Goal: Transaction & Acquisition: Purchase product/service

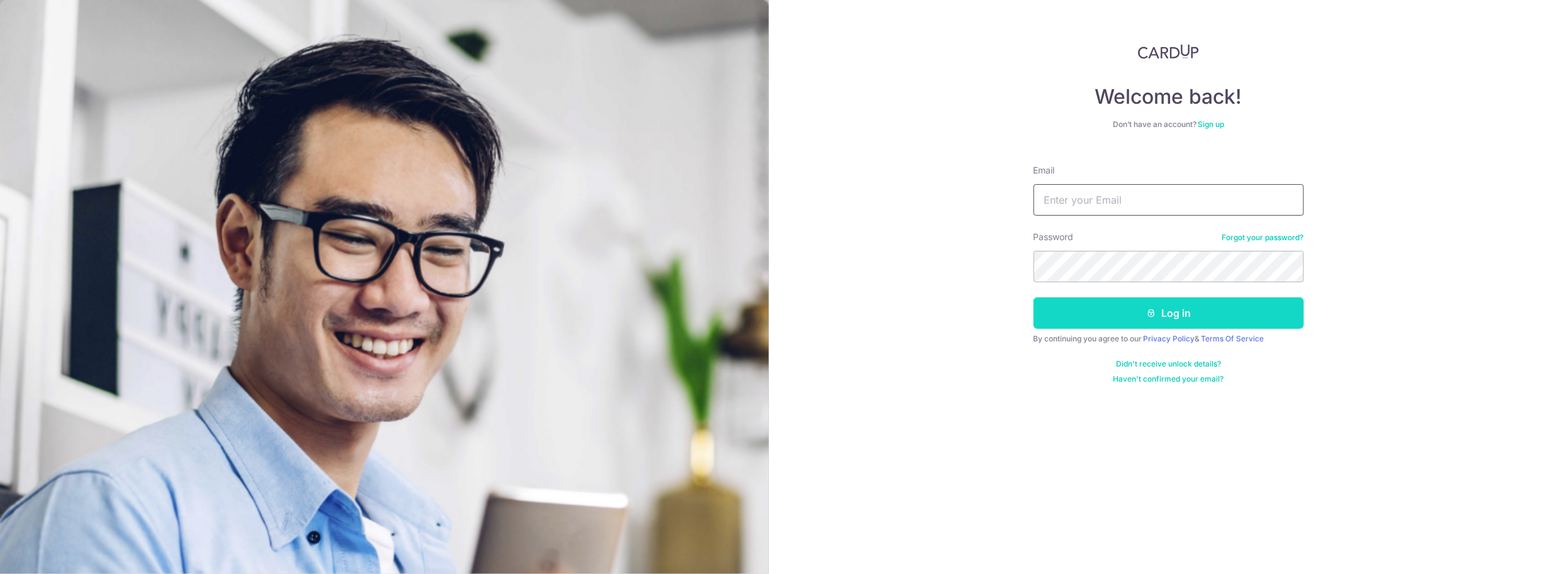
type input "jodanlim55@gmail.com"
click at [1126, 318] on button "Log in" at bounding box center [1169, 314] width 270 height 32
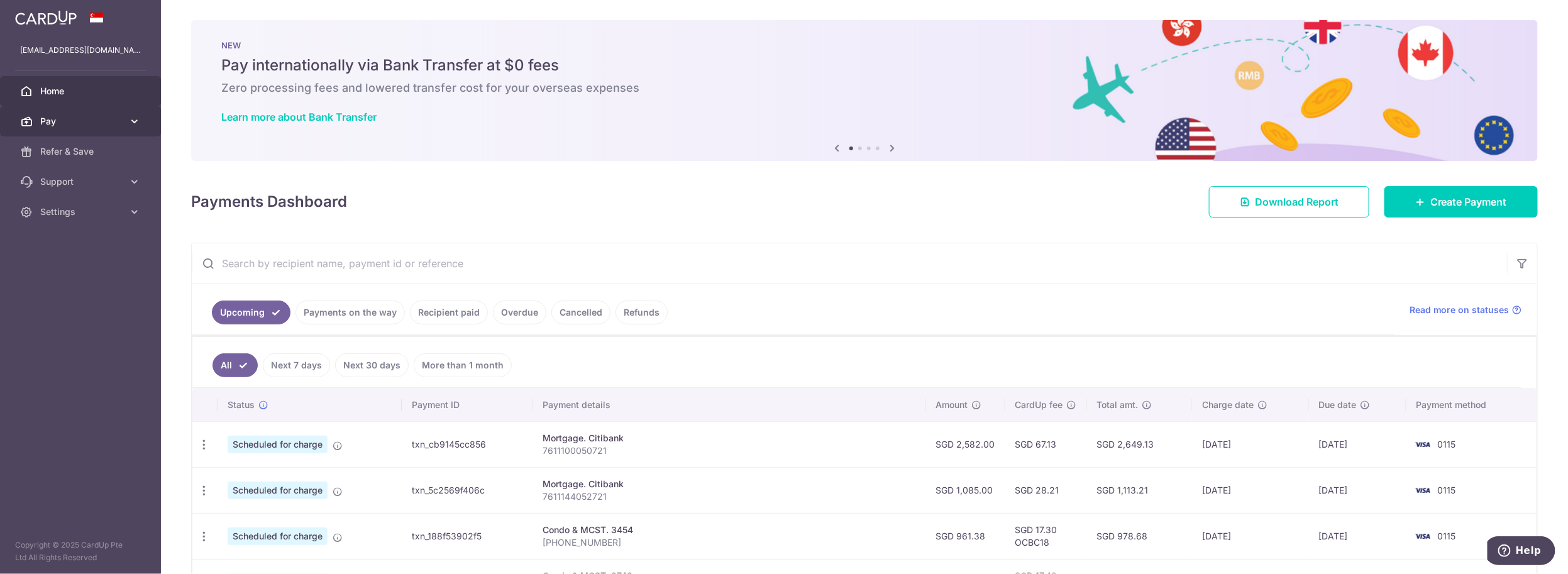
click at [64, 122] on span "Pay" at bounding box center [81, 122] width 83 height 13
click at [71, 147] on span "Payments" at bounding box center [81, 151] width 83 height 13
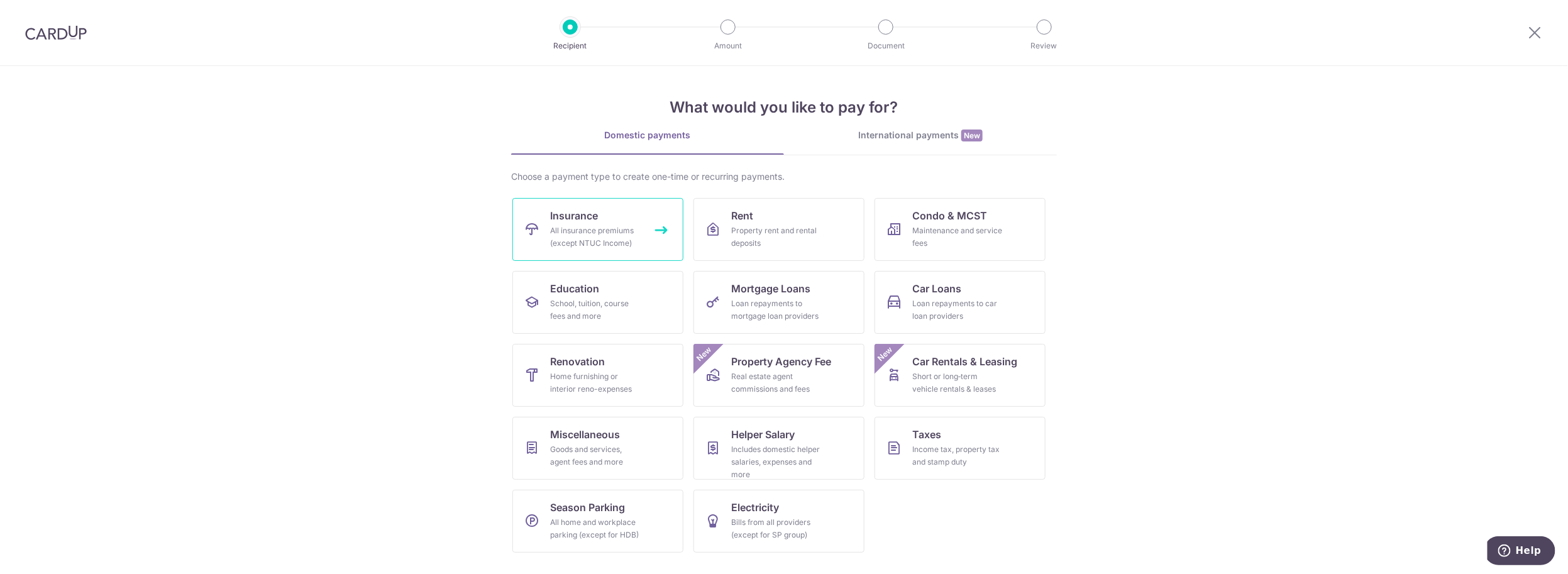
click at [573, 239] on div "All insurance premiums (except NTUC Income)" at bounding box center [595, 236] width 91 height 25
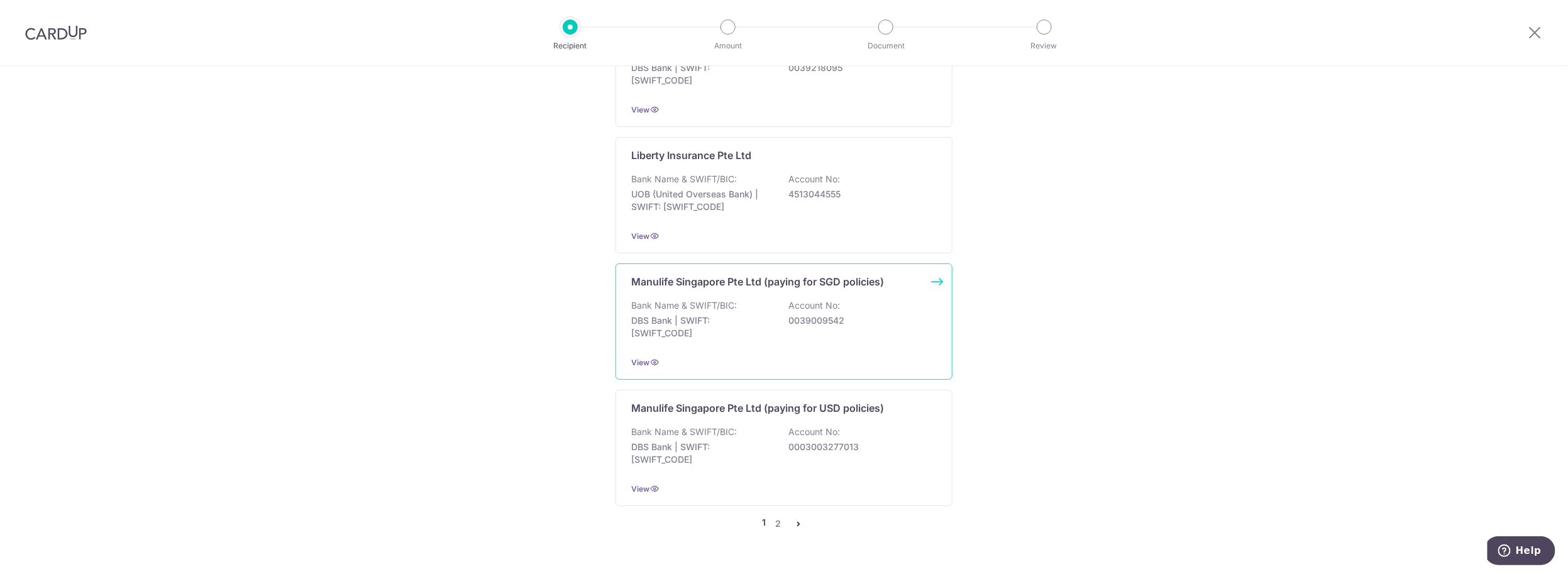
scroll to position [1171, 0]
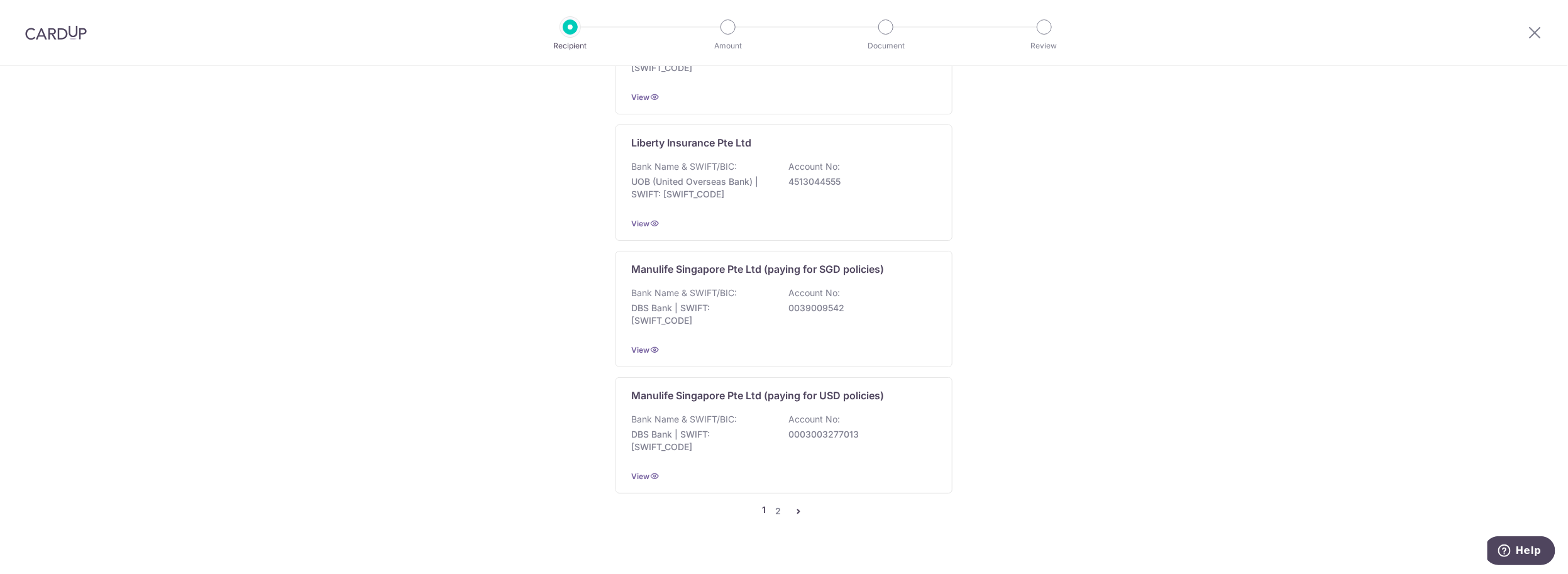
click at [794, 506] on icon "pager" at bounding box center [799, 511] width 10 height 10
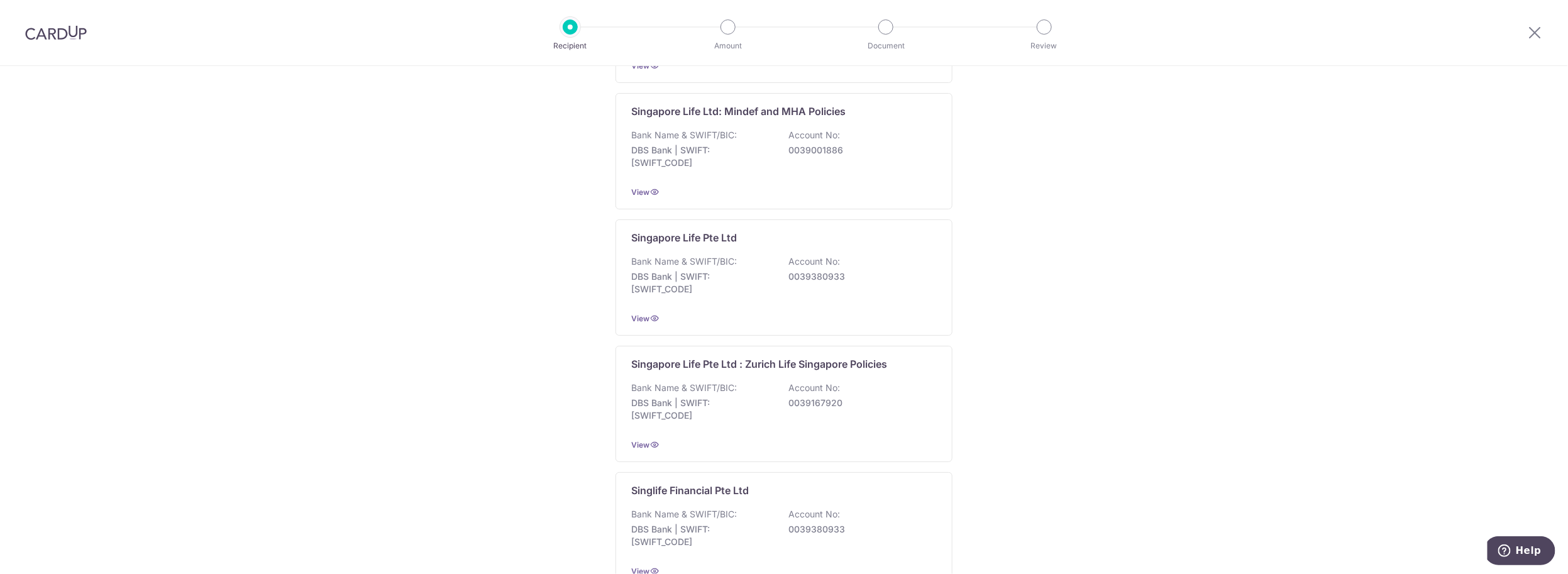
scroll to position [800, 0]
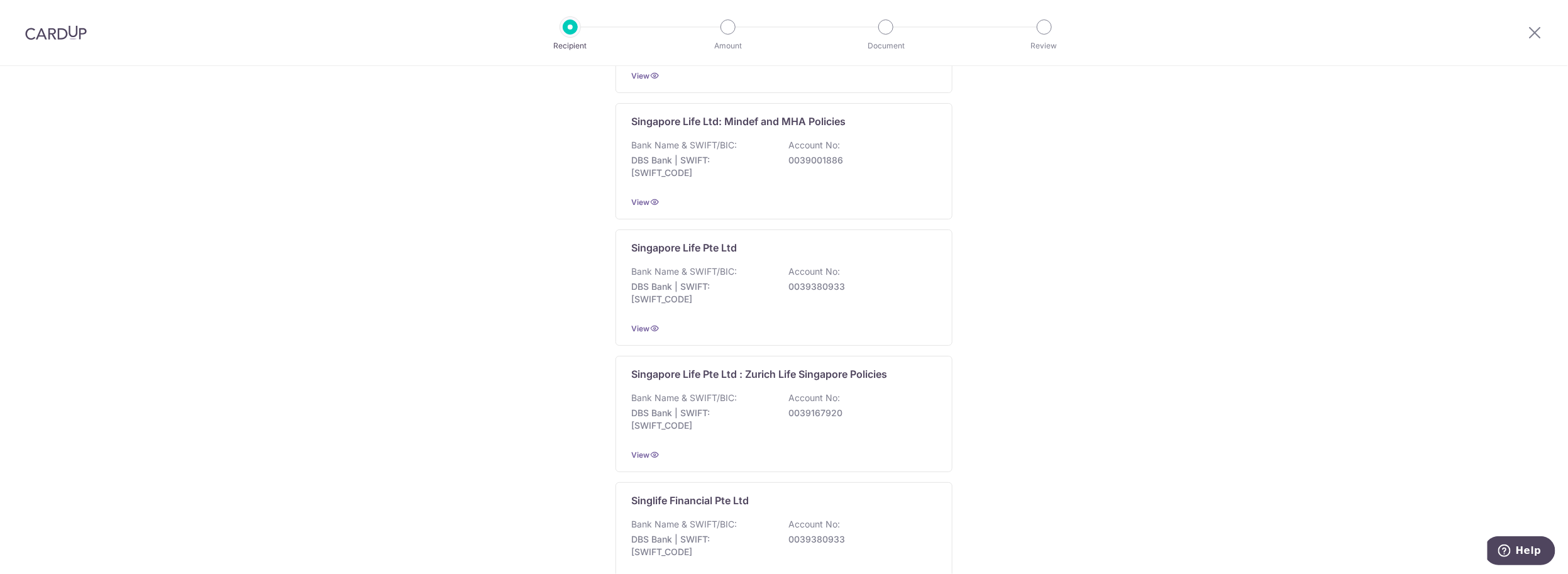
click at [586, 42] on p "Recipient" at bounding box center [570, 46] width 93 height 13
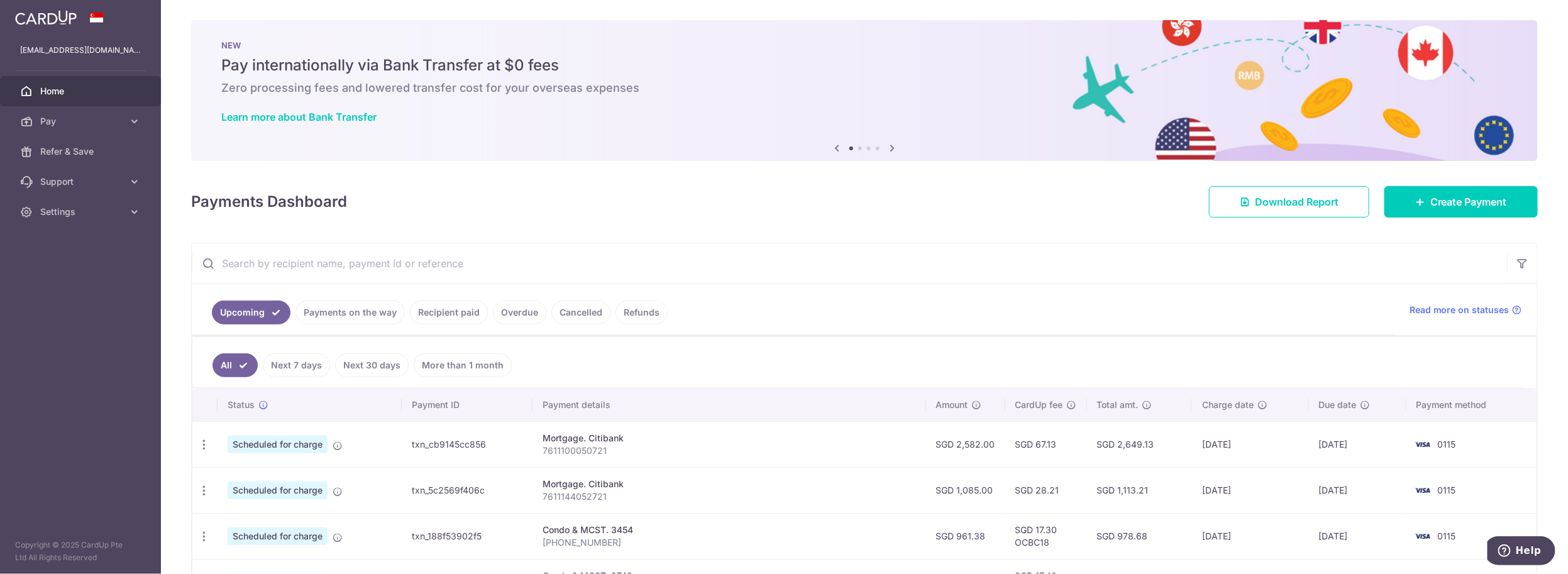
click at [444, 316] on link "Recipient paid" at bounding box center [449, 313] width 78 height 24
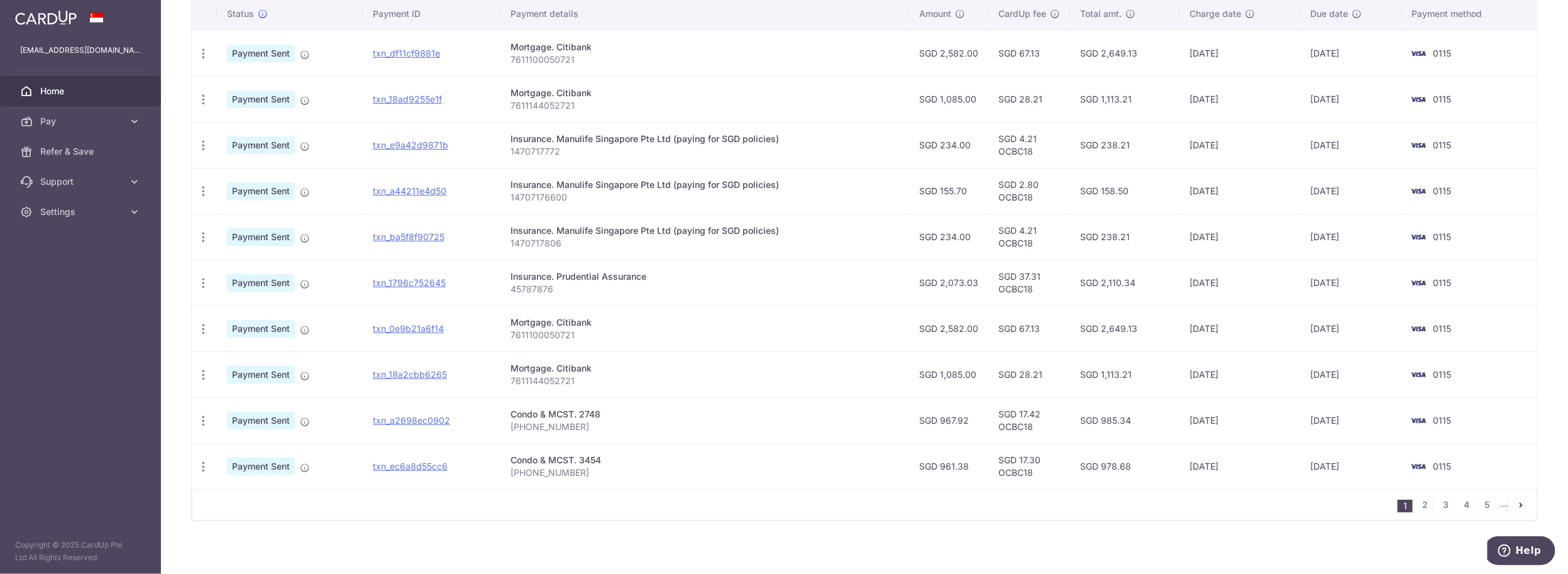
scroll to position [341, 0]
click at [1420, 499] on link "2" at bounding box center [1425, 502] width 15 height 15
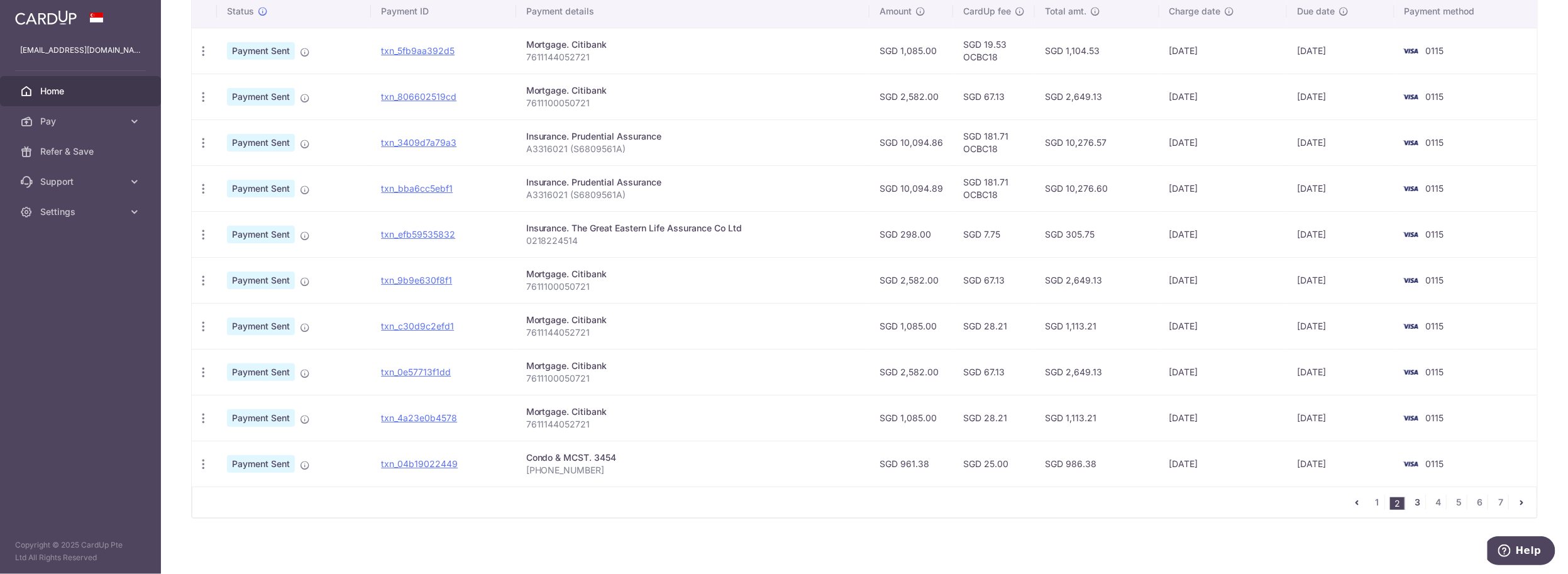
click at [1413, 502] on link "3" at bounding box center [1418, 502] width 15 height 15
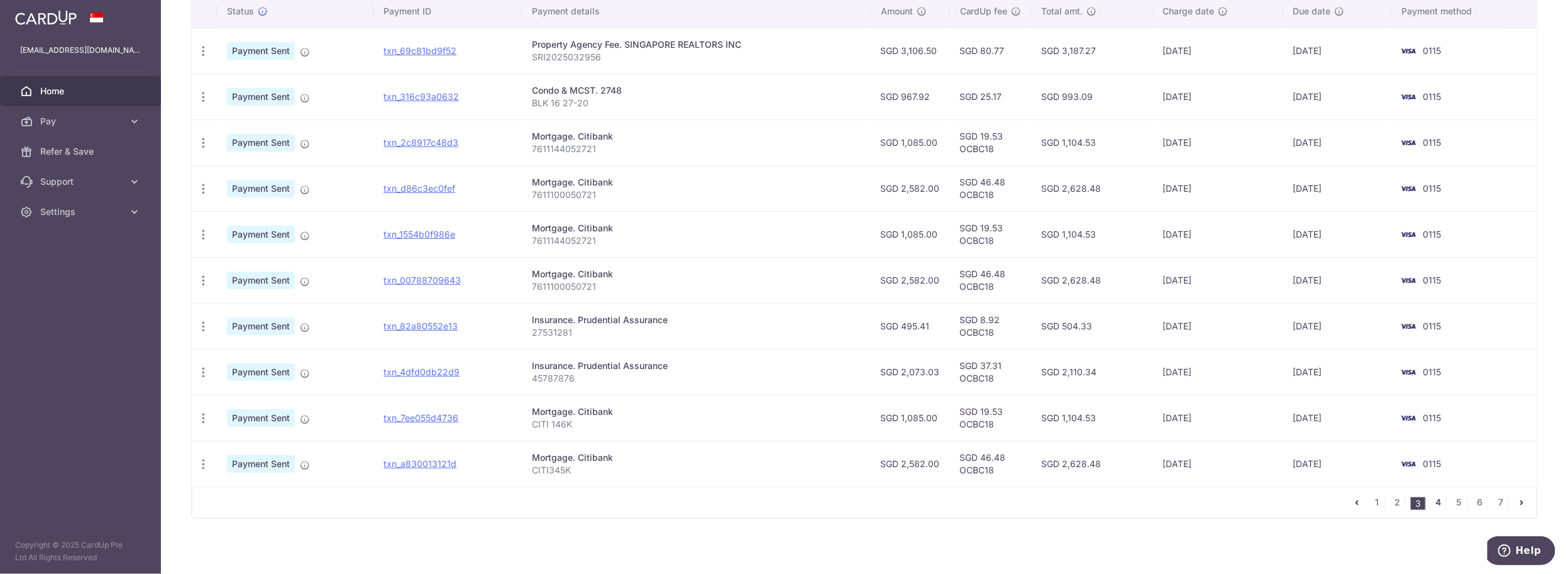
click at [1433, 501] on link "4" at bounding box center [1438, 502] width 15 height 15
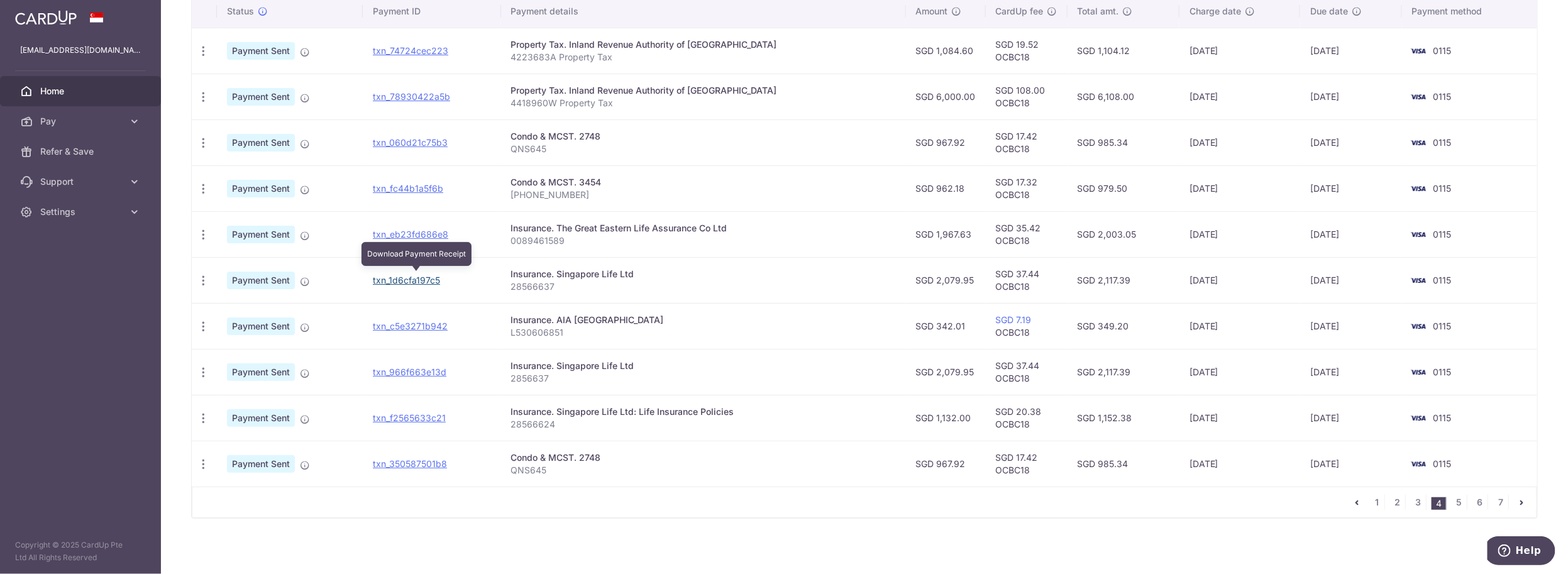
click at [404, 280] on link "txn_1d6cfa197c5" at bounding box center [406, 280] width 68 height 11
click at [686, 409] on div "Insurance. Singapore Life Ltd: Life Insurance Policies" at bounding box center [703, 412] width 385 height 13
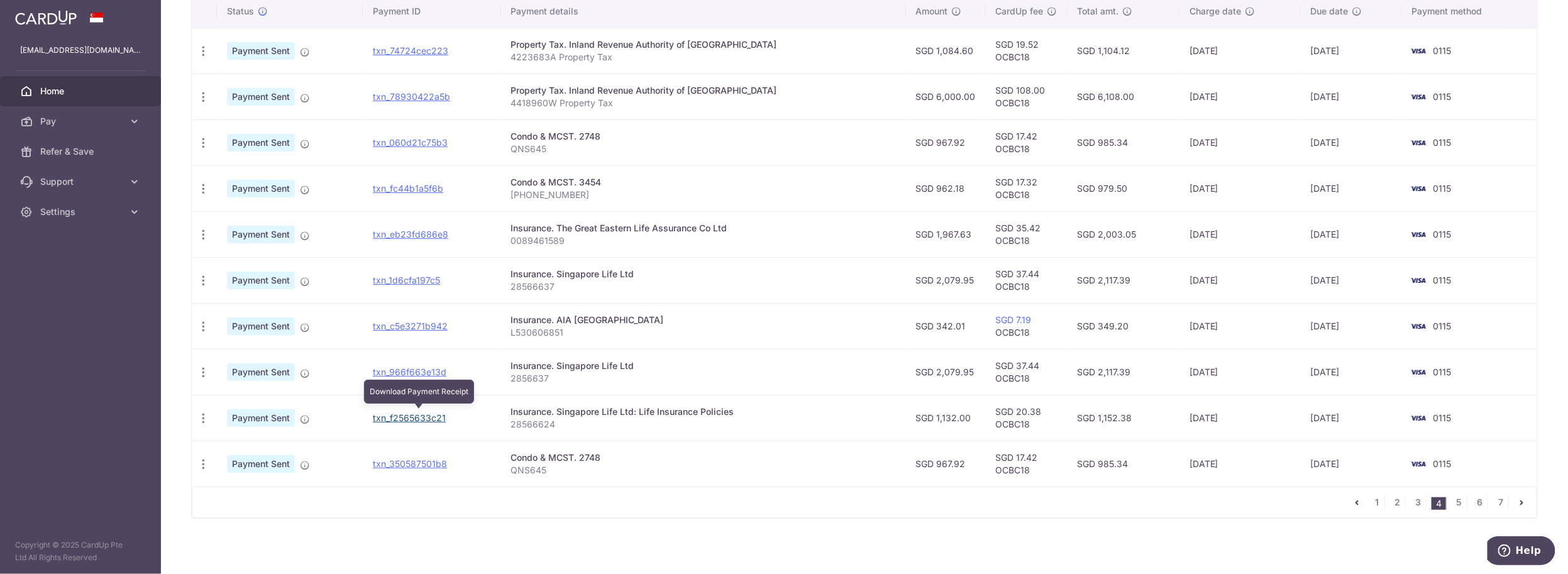
click at [418, 417] on link "txn_f2565633c21" at bounding box center [408, 418] width 73 height 11
click at [43, 124] on span "Pay" at bounding box center [81, 122] width 83 height 13
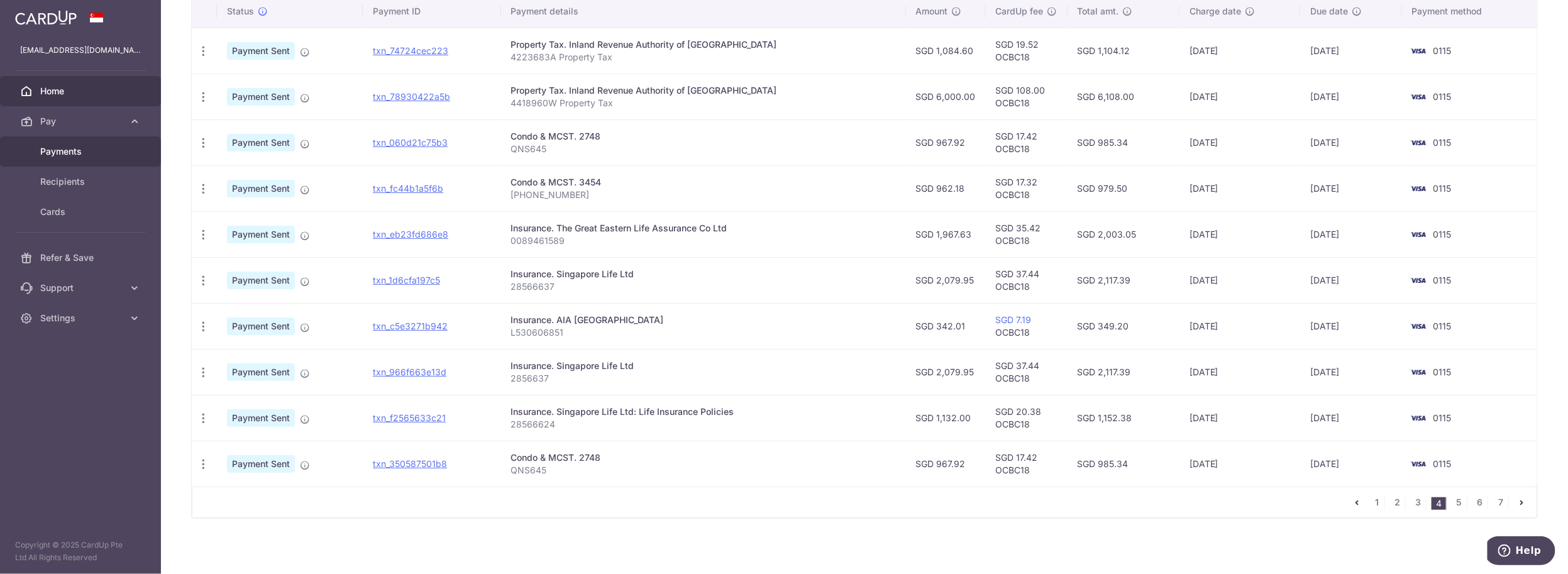
click at [61, 145] on span "Payments" at bounding box center [81, 151] width 83 height 13
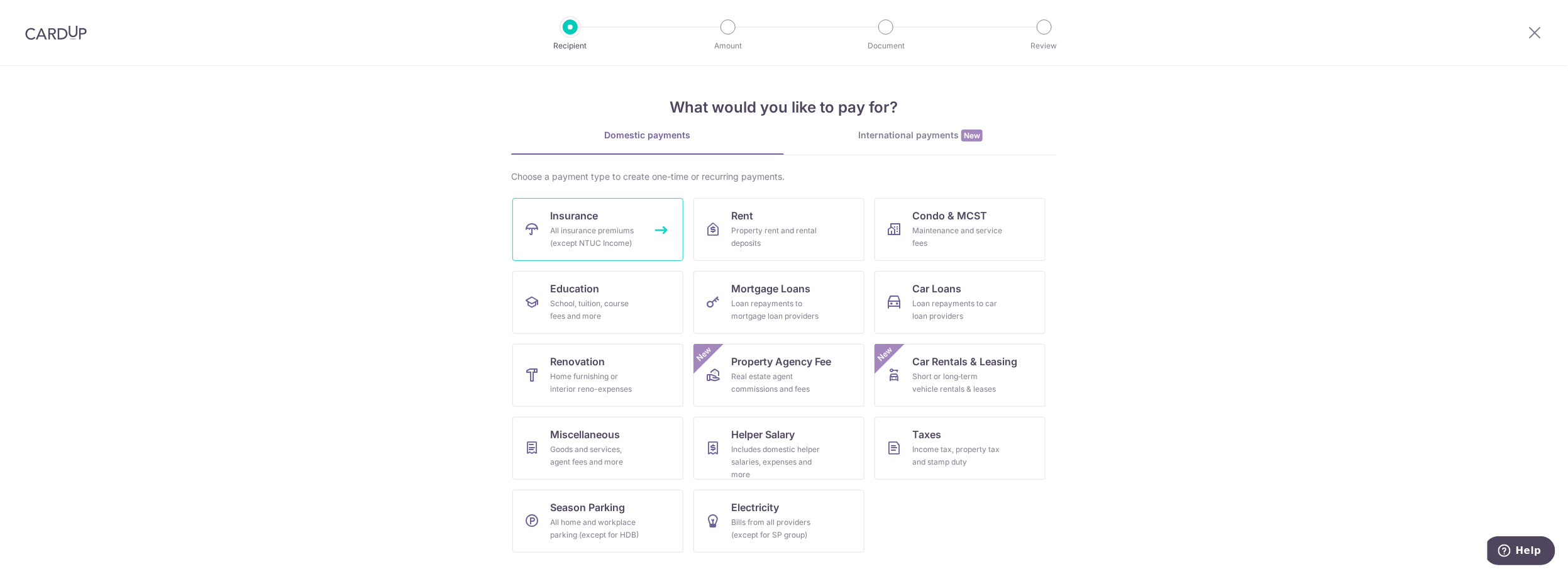
click at [587, 245] on div "All insurance premiums (except NTUC Income)" at bounding box center [595, 236] width 91 height 25
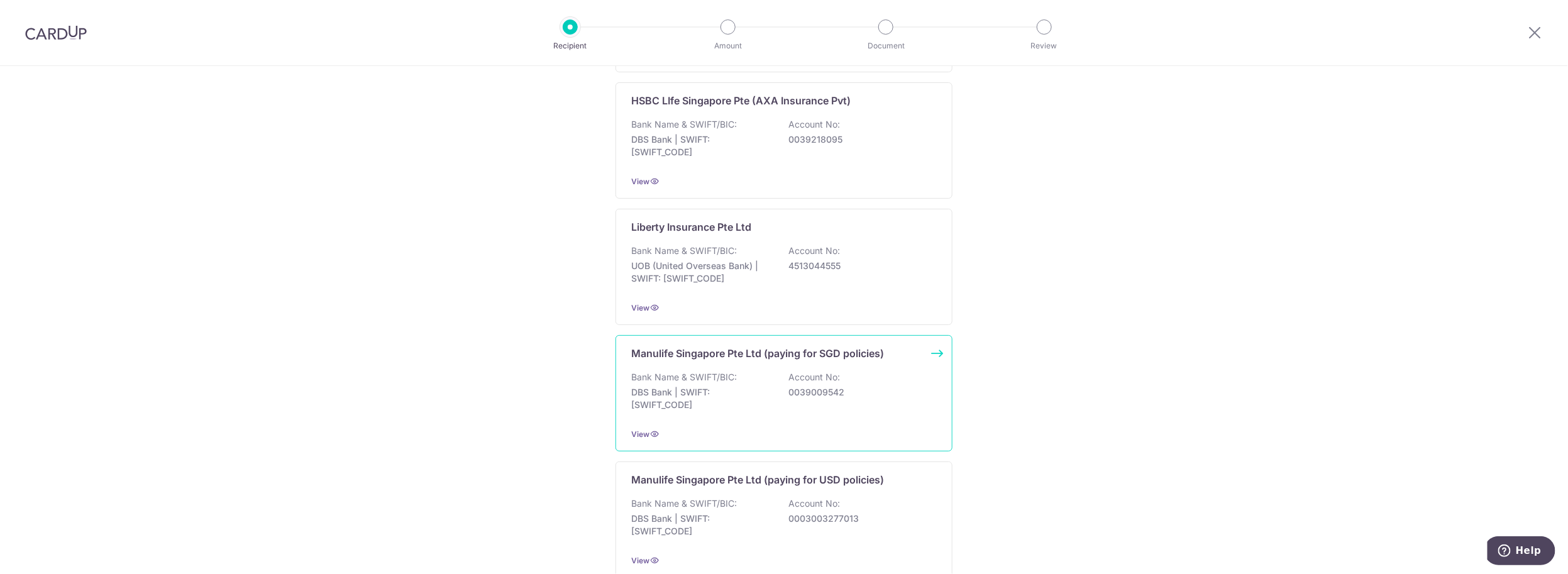
scroll to position [1171, 0]
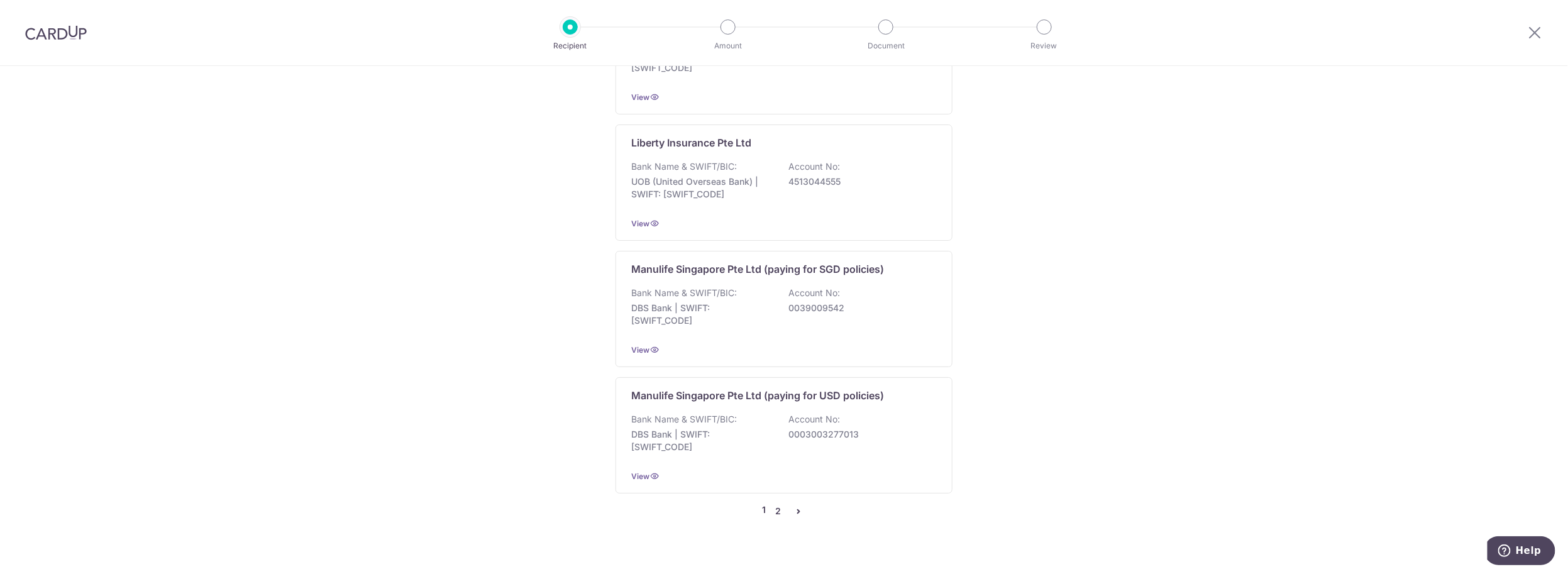
click at [773, 504] on link "2" at bounding box center [778, 511] width 15 height 15
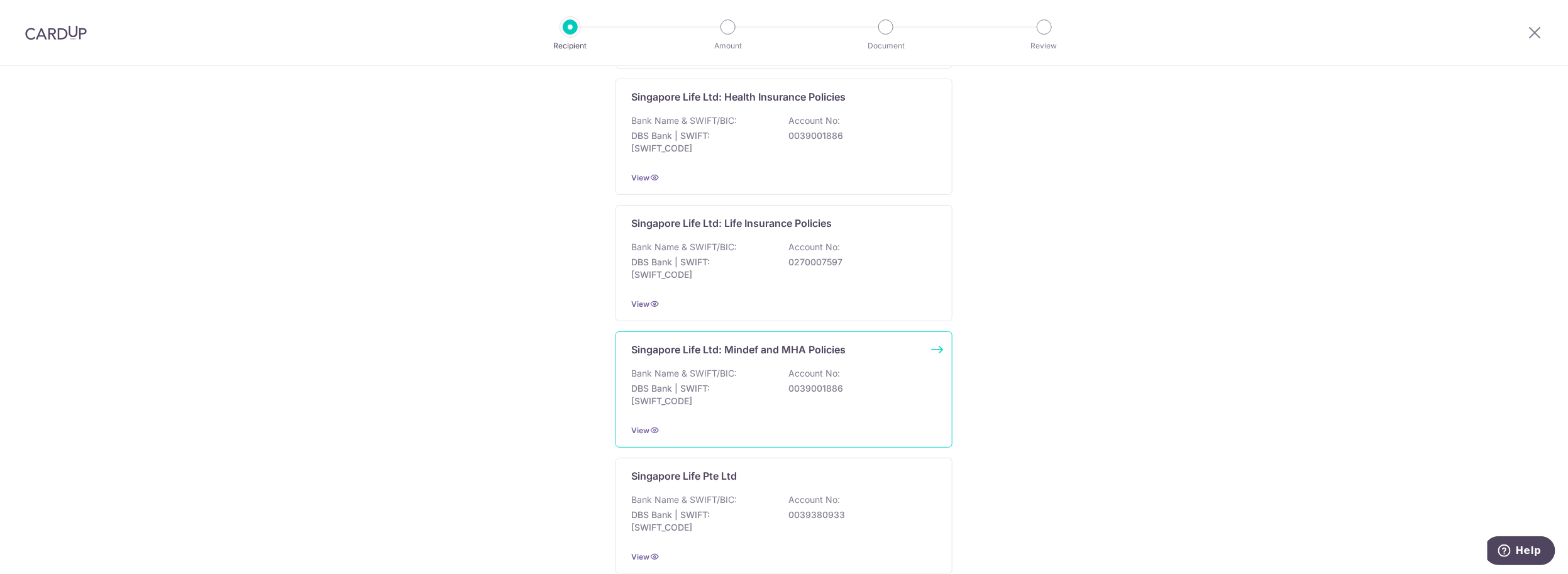
scroll to position [514, 0]
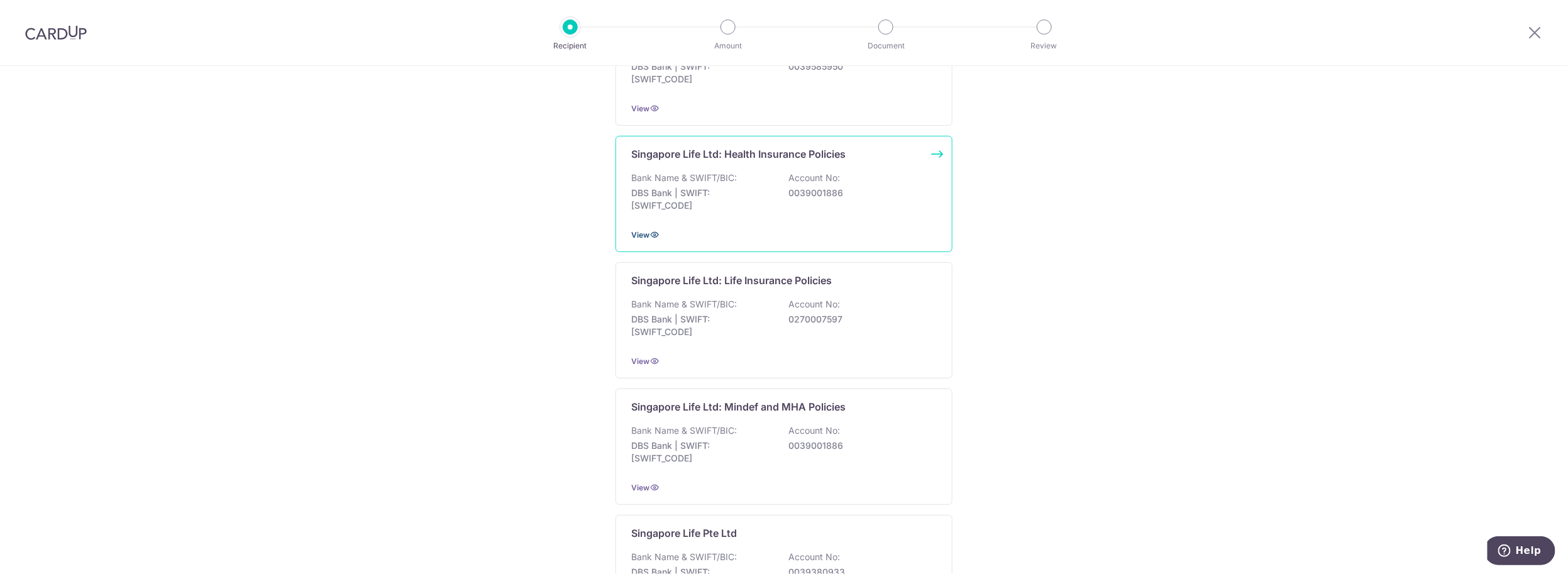
click at [650, 229] on icon at bounding box center [654, 234] width 10 height 10
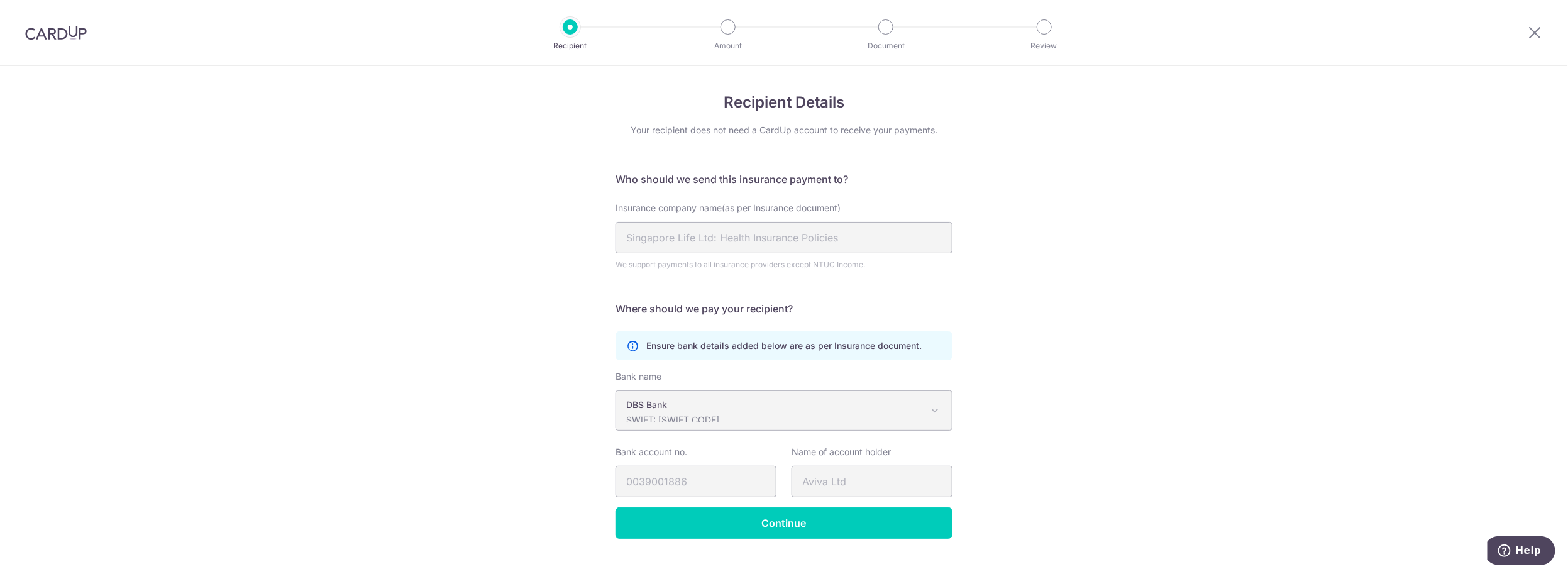
scroll to position [23, 0]
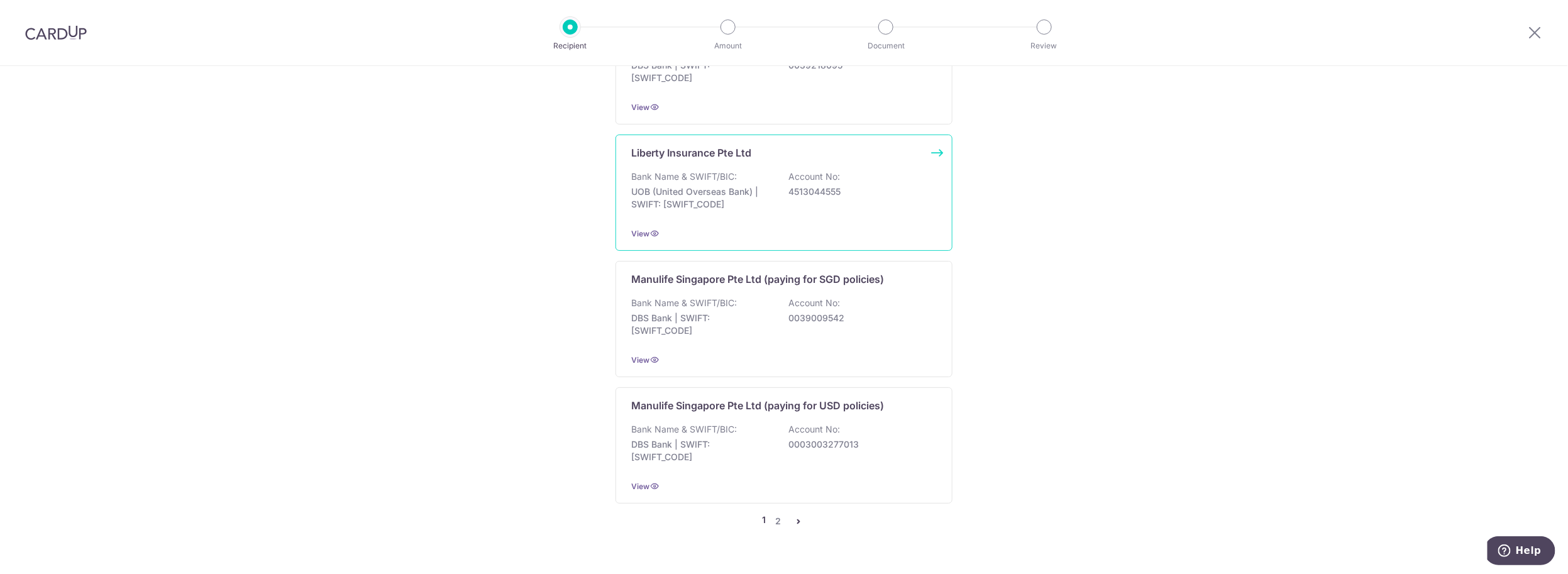
scroll to position [1171, 0]
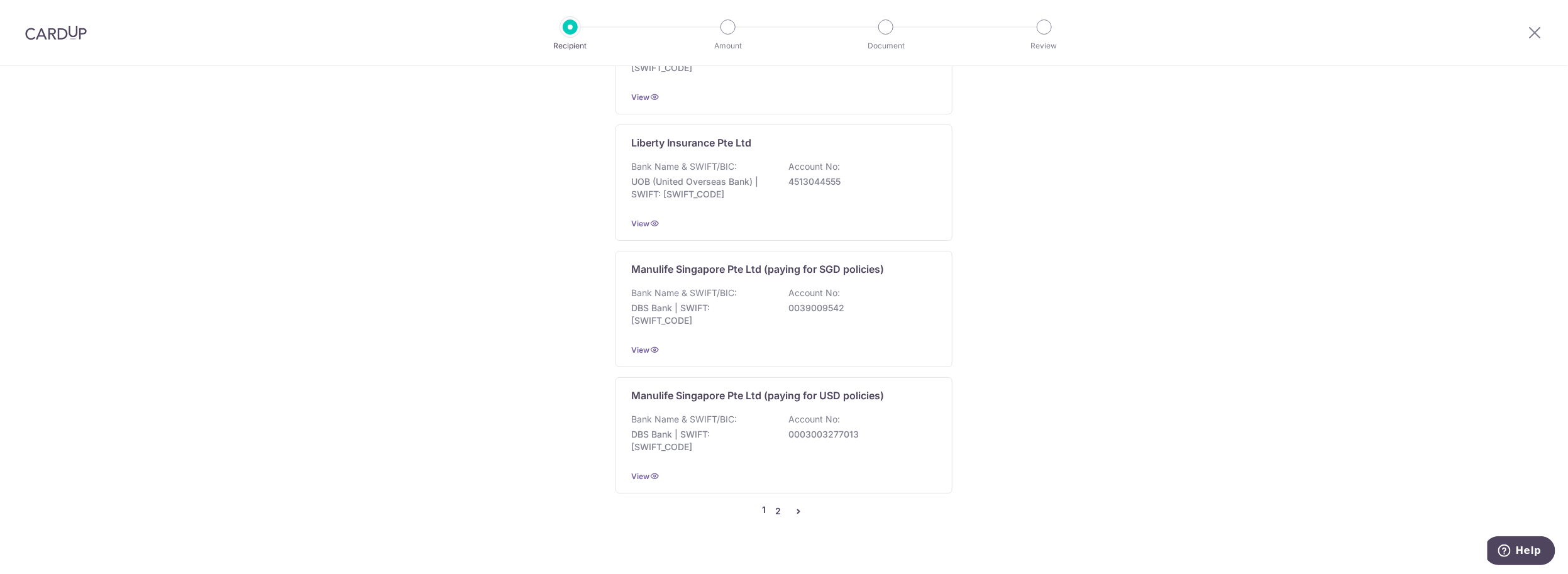
click at [780, 504] on link "2" at bounding box center [778, 511] width 15 height 15
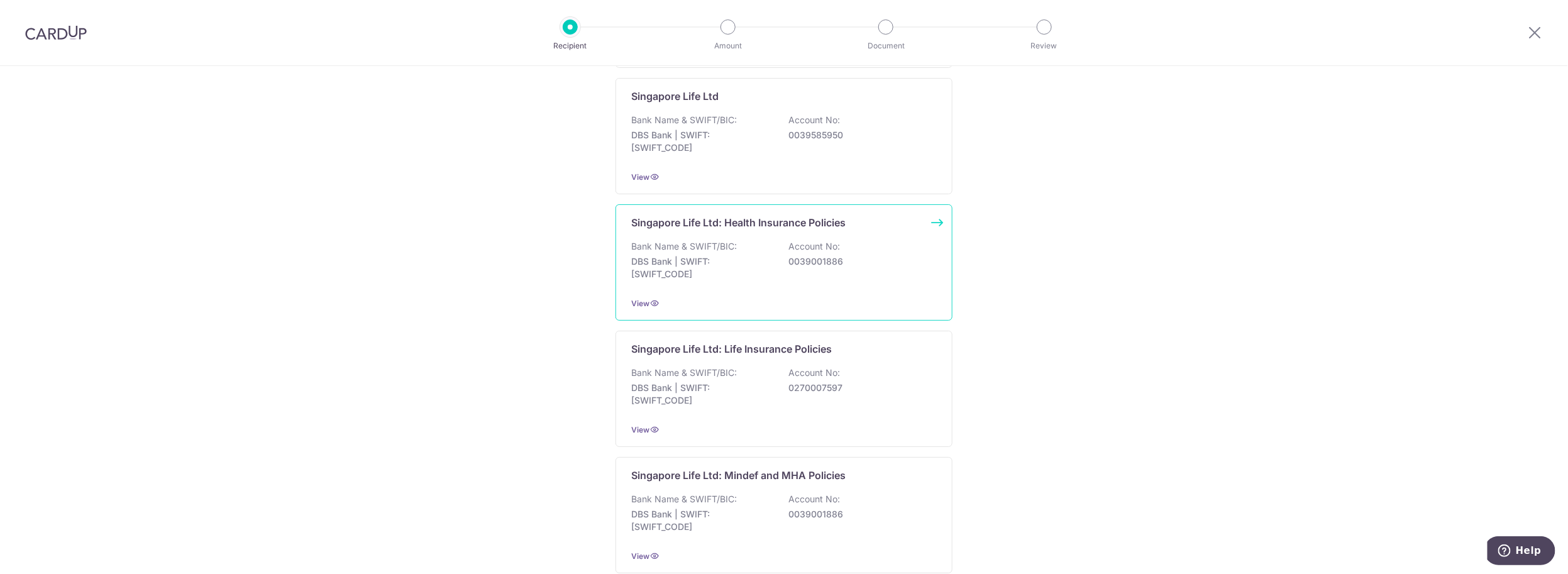
scroll to position [457, 0]
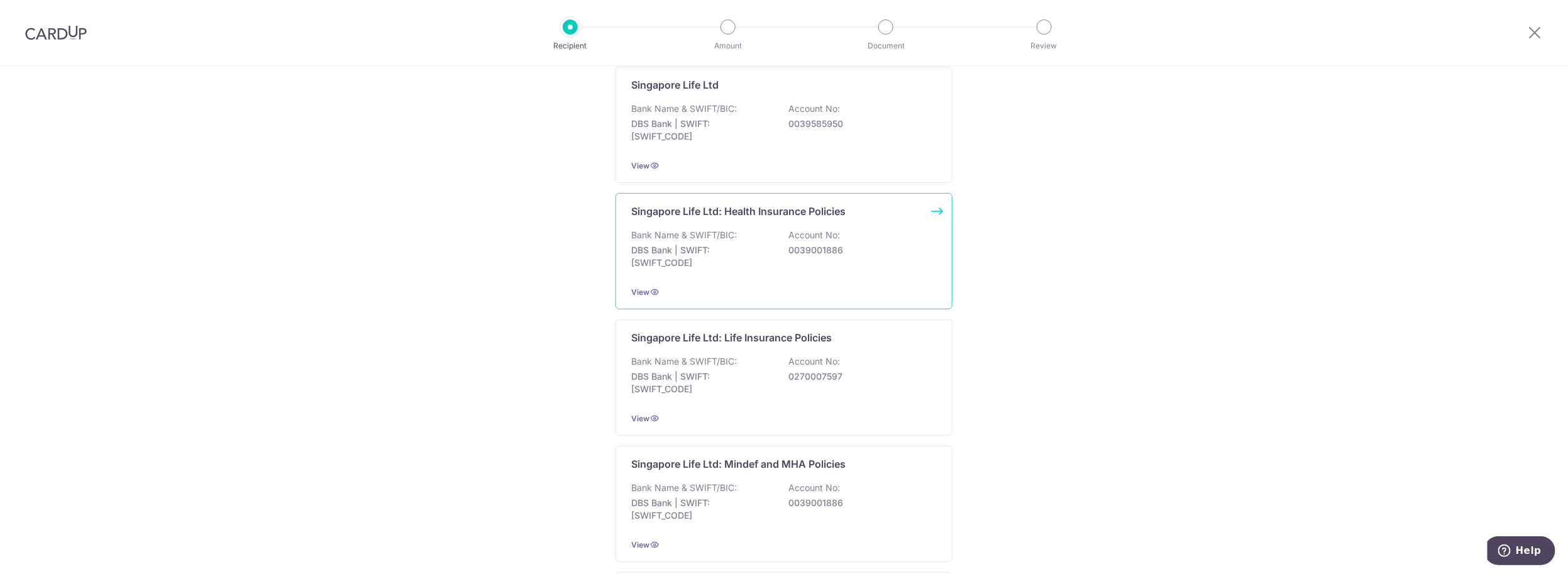
click at [942, 210] on div "Singapore Life Ltd: Health Insurance Policies Bank Name & SWIFT/BIC: DBS Bank |…" at bounding box center [784, 251] width 337 height 117
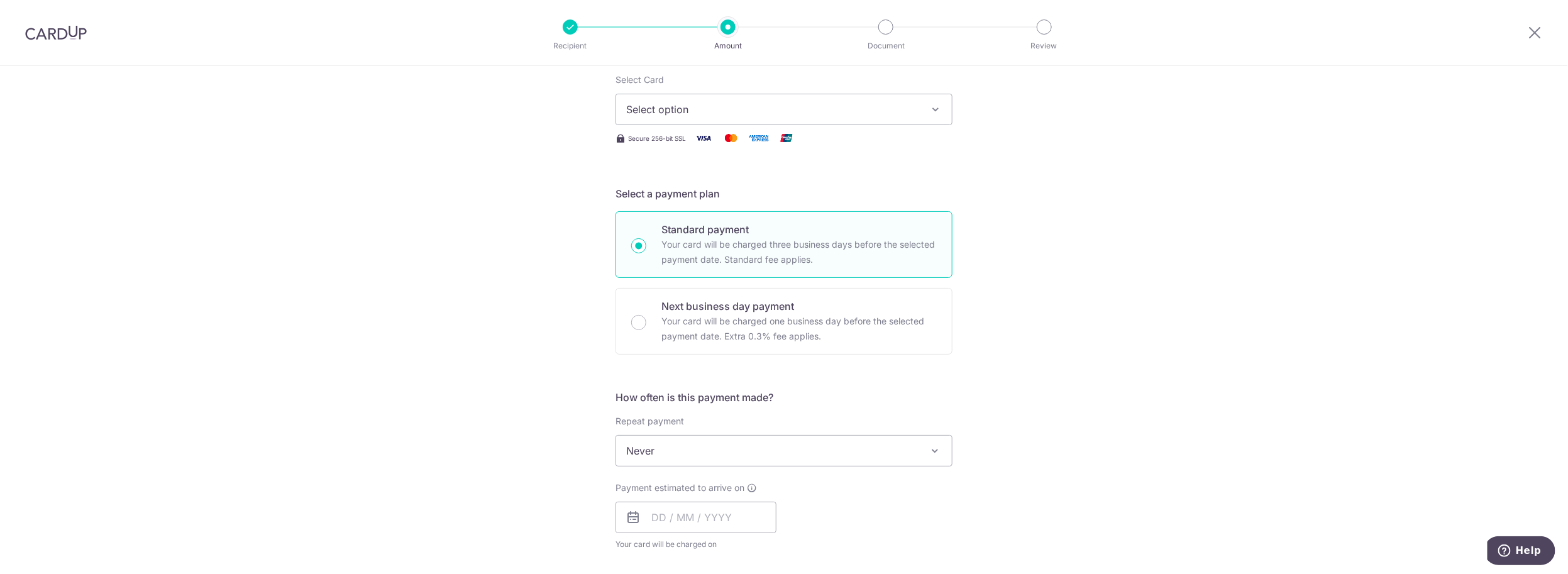
scroll to position [57, 0]
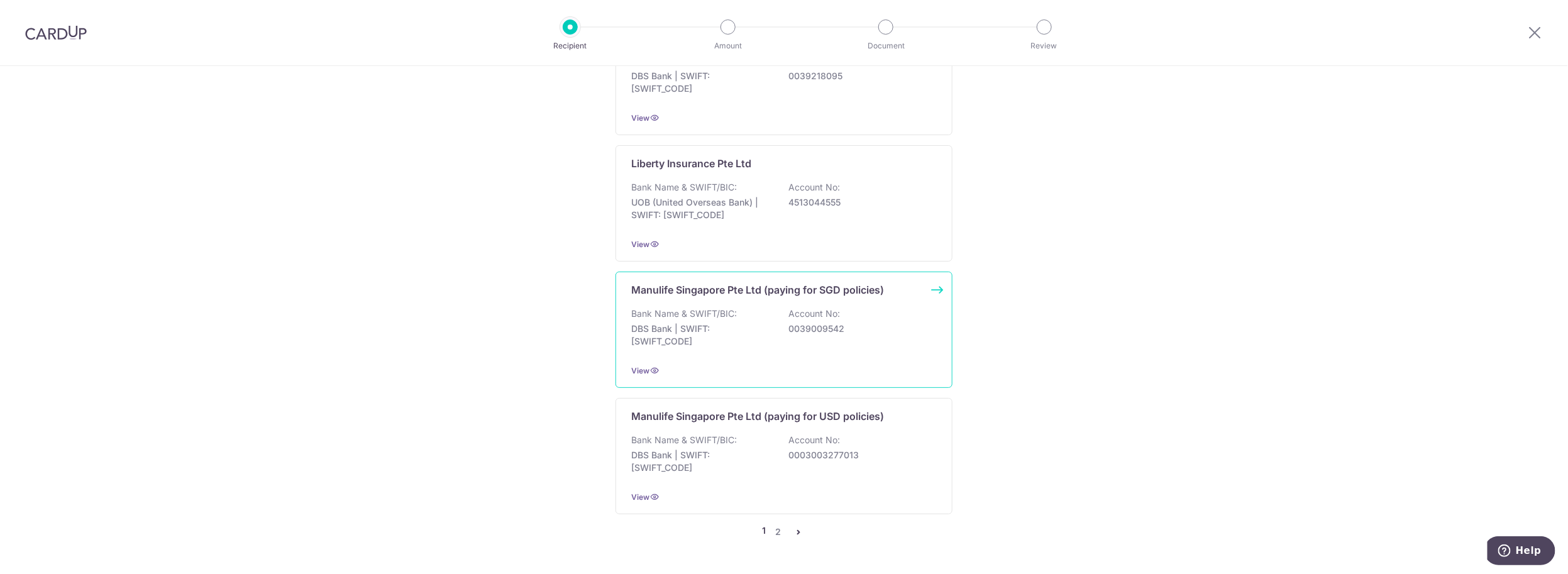
scroll to position [1171, 0]
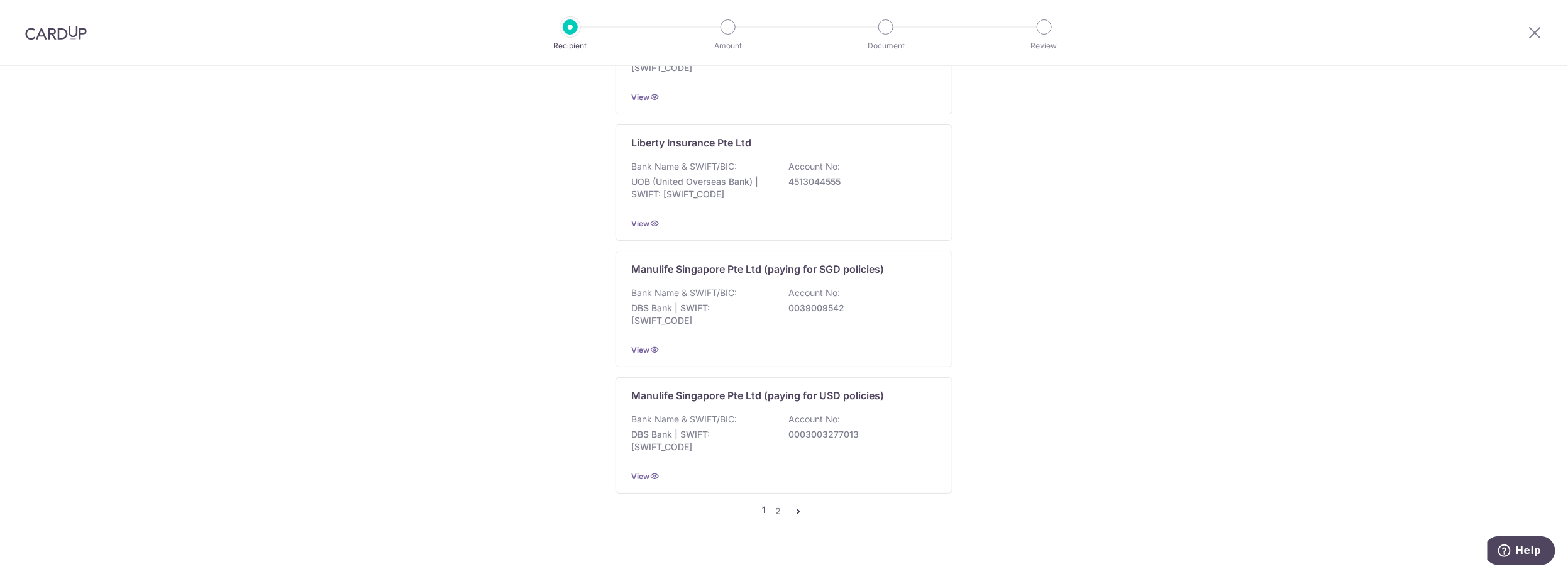
click at [794, 506] on icon "pager" at bounding box center [799, 511] width 10 height 10
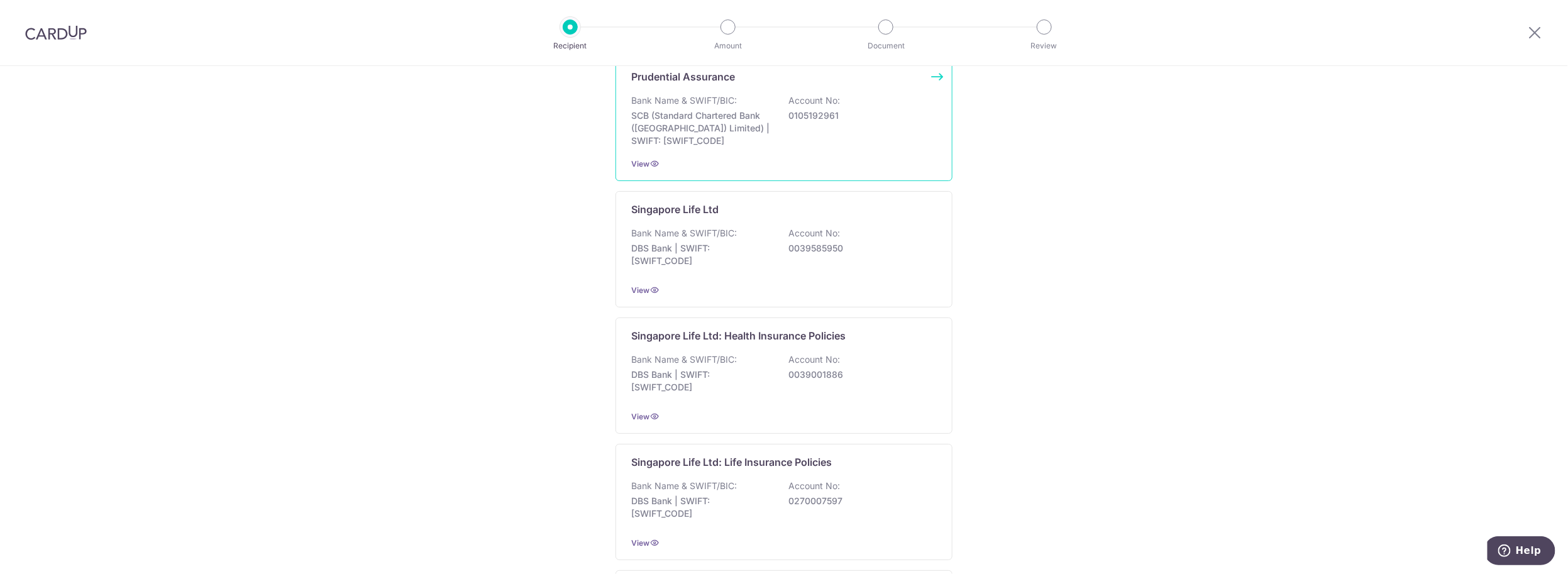
scroll to position [343, 0]
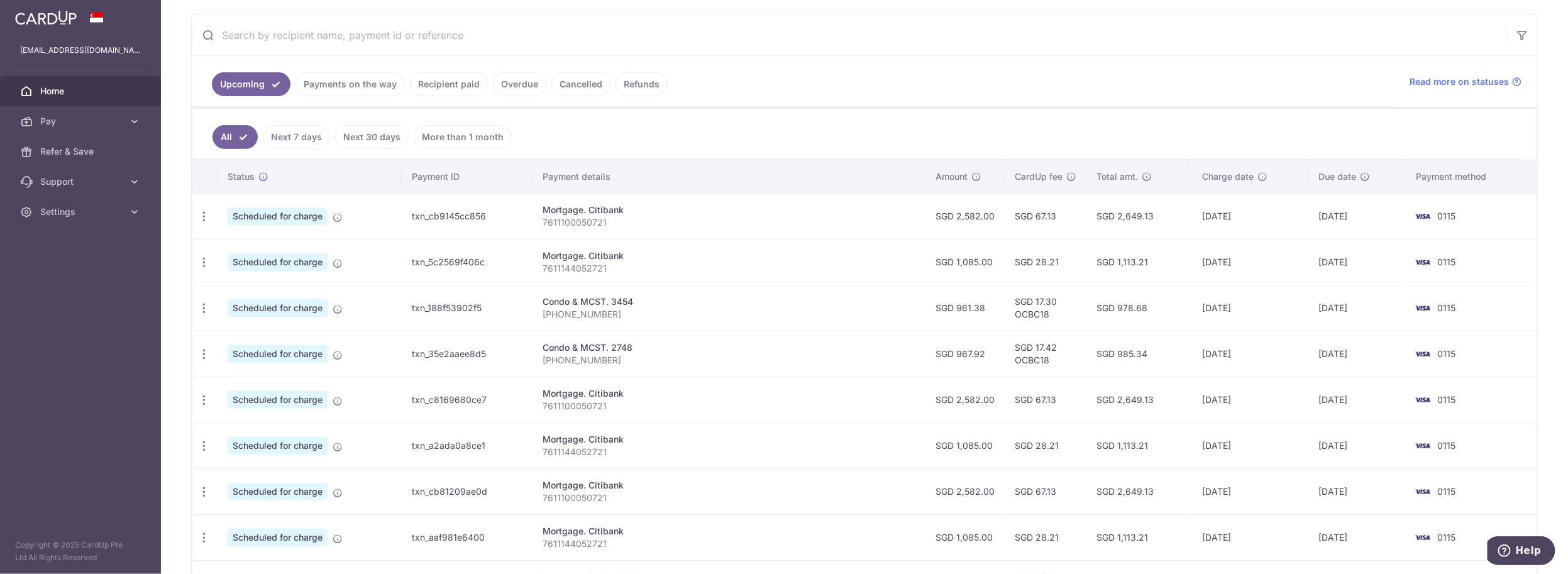
scroll to position [393, 0]
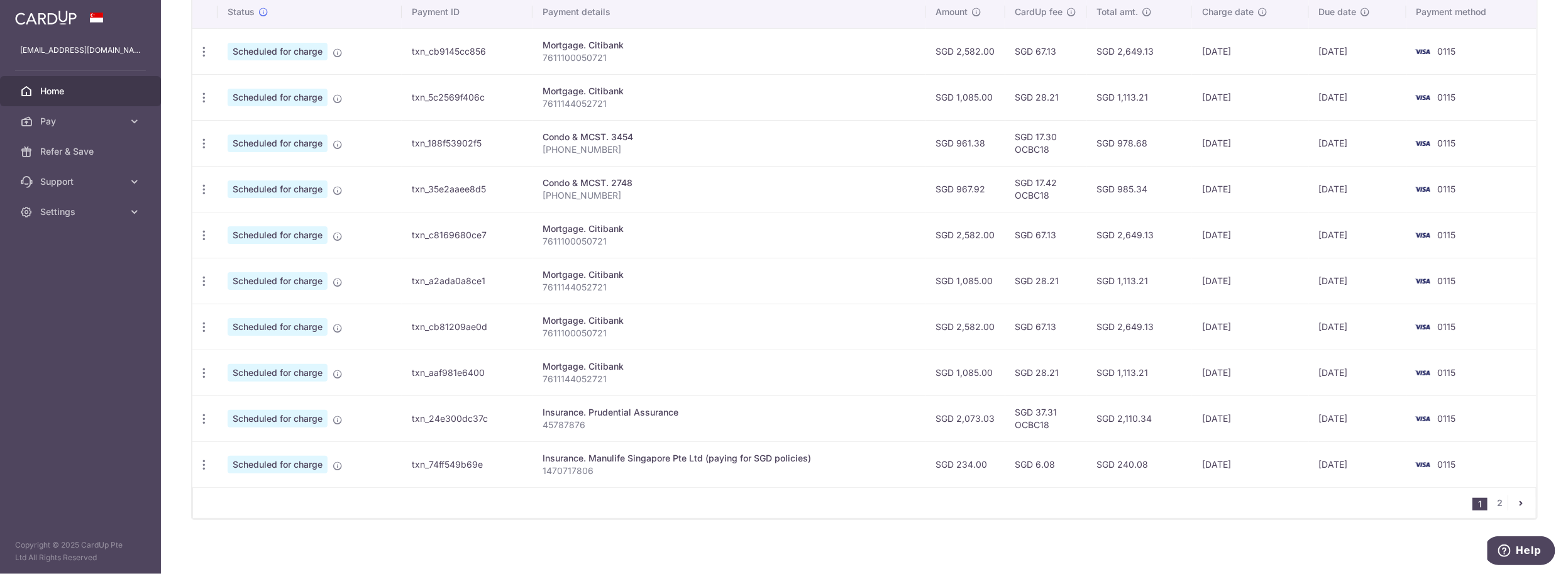
click at [1516, 498] on icon "pager" at bounding box center [1521, 503] width 10 height 10
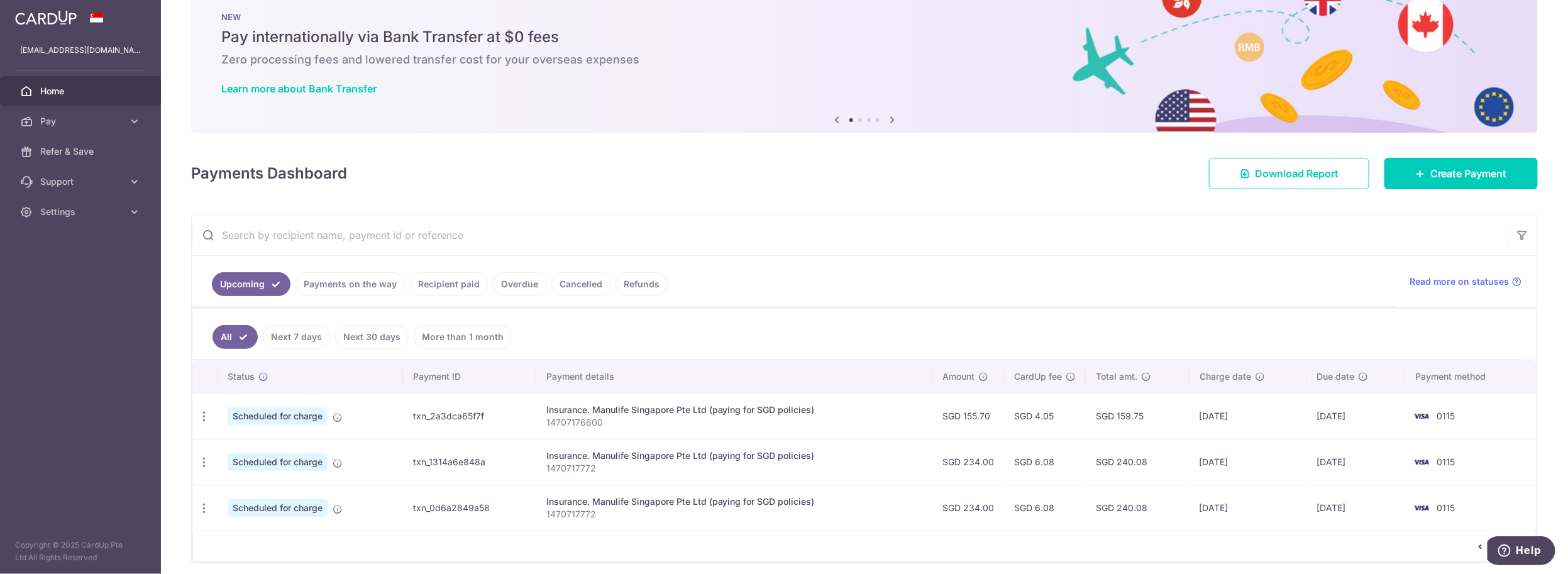
scroll to position [73, 0]
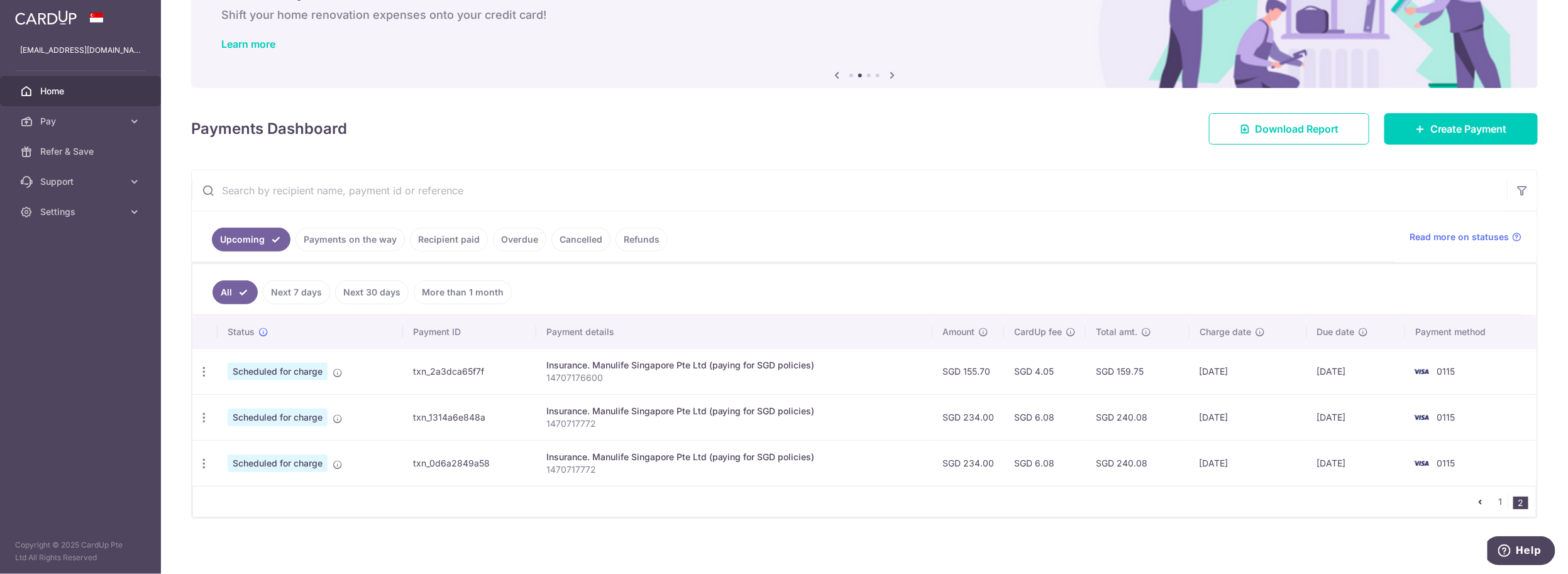
click at [1475, 498] on icon "pager" at bounding box center [1480, 502] width 10 height 10
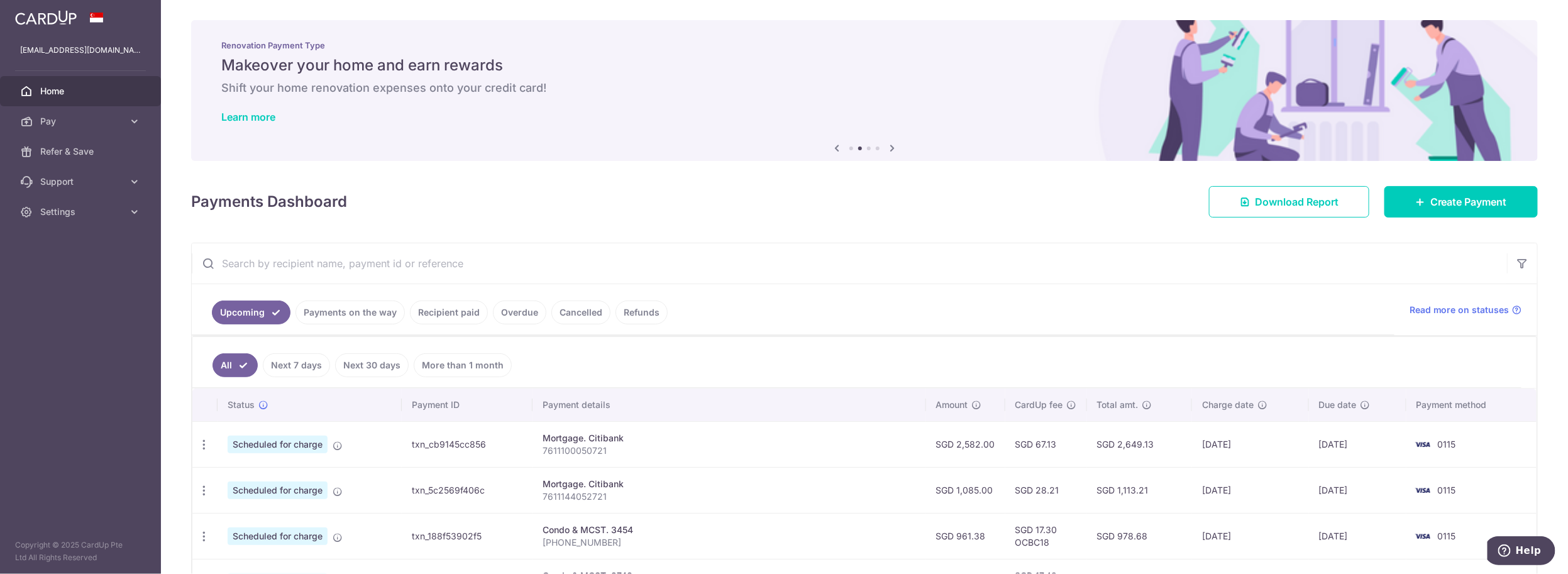
click at [444, 315] on link "Recipient paid" at bounding box center [449, 313] width 78 height 24
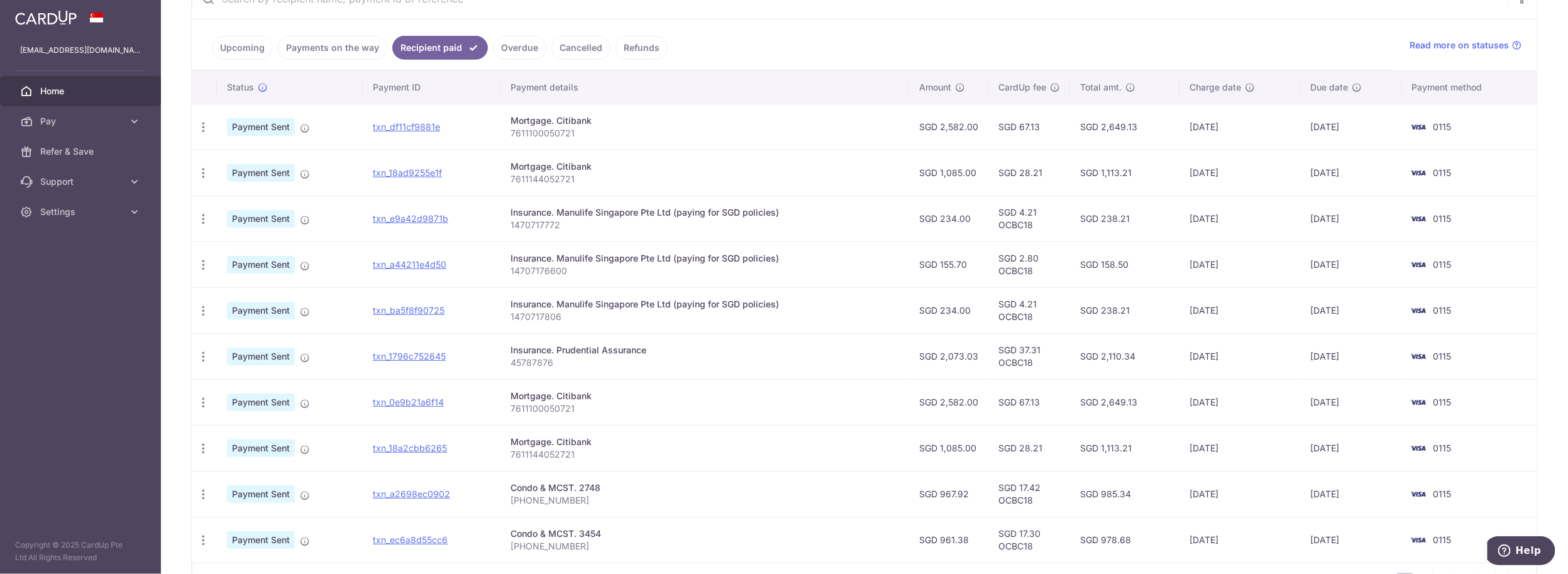
scroll to position [341, 0]
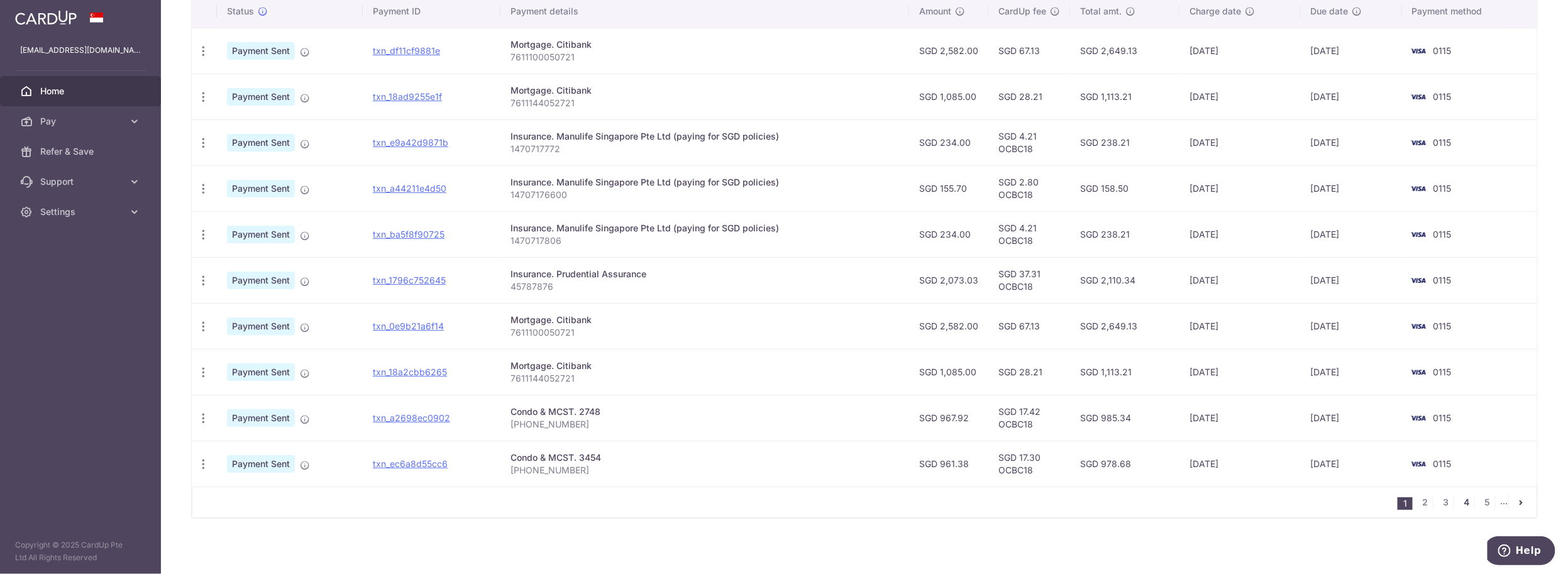
click at [1459, 504] on link "4" at bounding box center [1466, 502] width 15 height 15
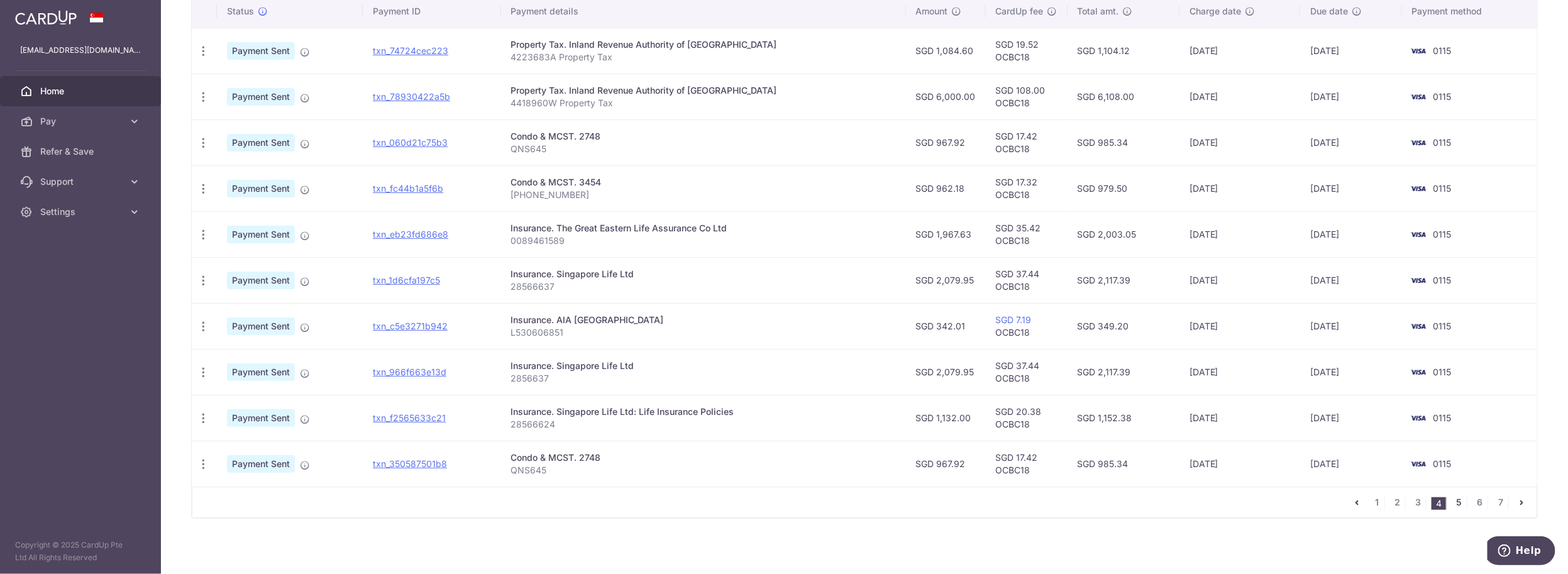
click at [1453, 498] on link "5" at bounding box center [1458, 502] width 15 height 15
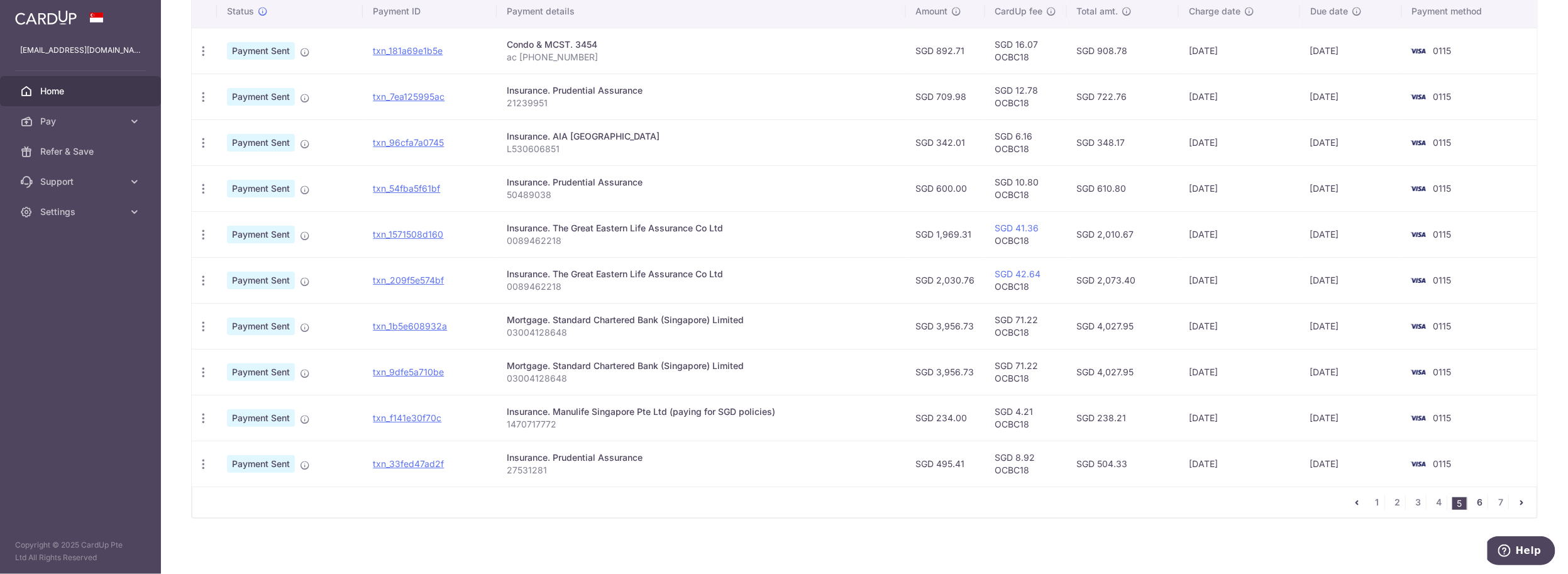
click at [1472, 499] on link "6" at bounding box center [1479, 502] width 15 height 15
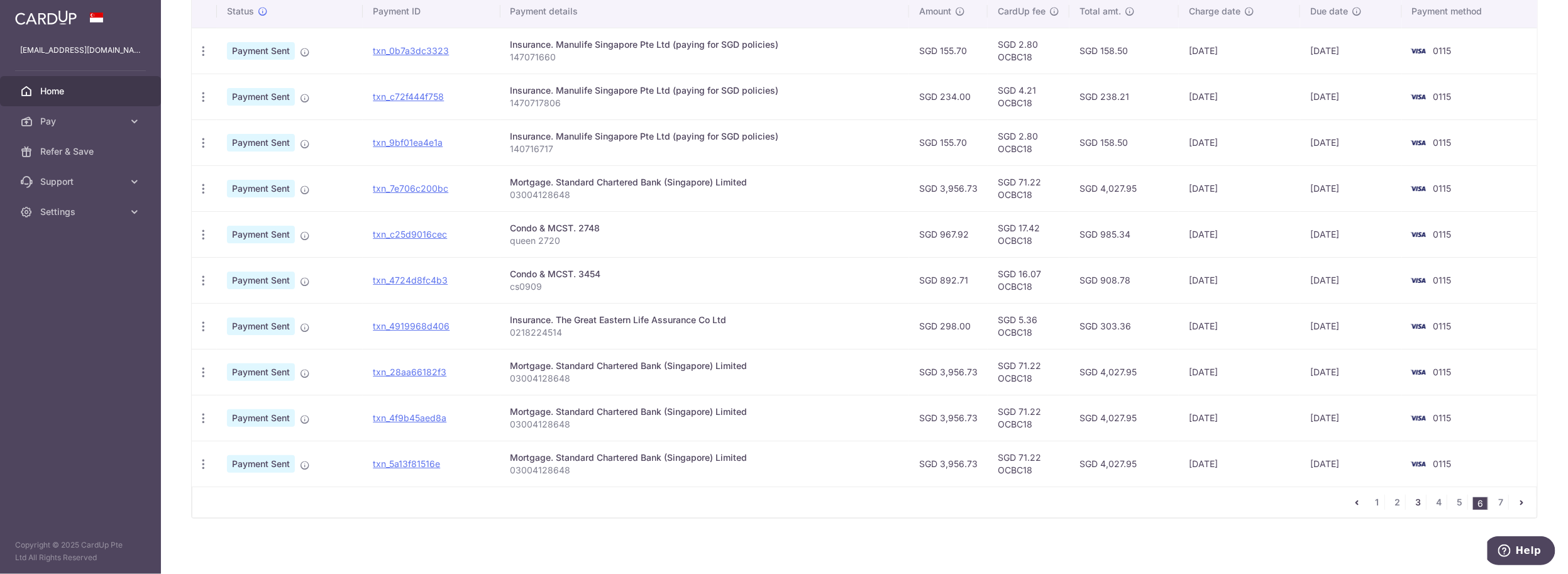
click at [1413, 501] on link "3" at bounding box center [1418, 502] width 15 height 15
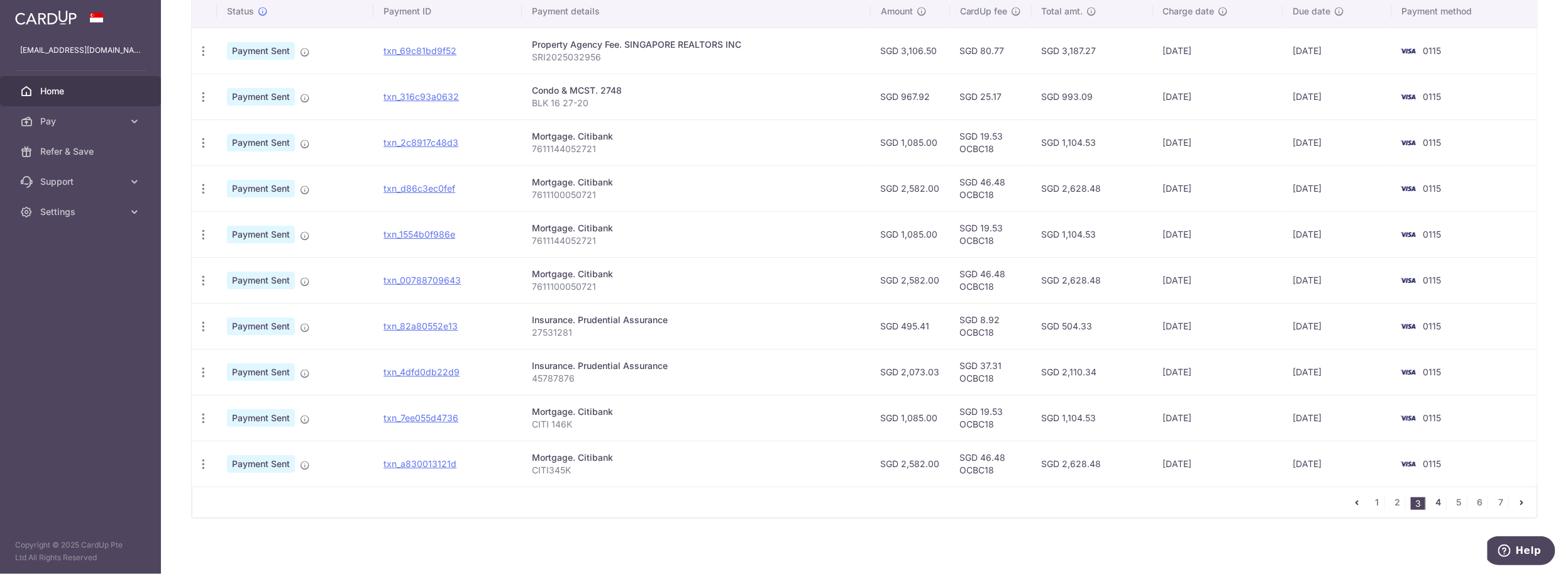
click at [1432, 499] on link "4" at bounding box center [1438, 502] width 15 height 15
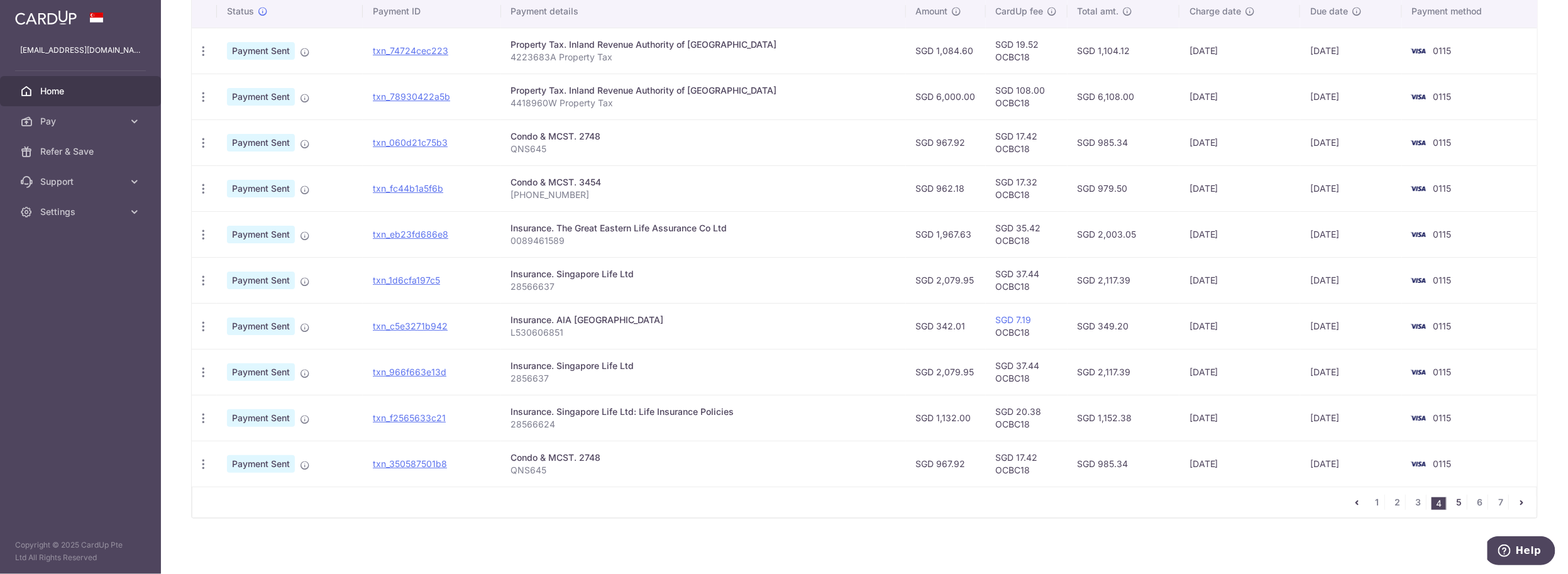
click at [1451, 499] on link "5" at bounding box center [1458, 502] width 15 height 15
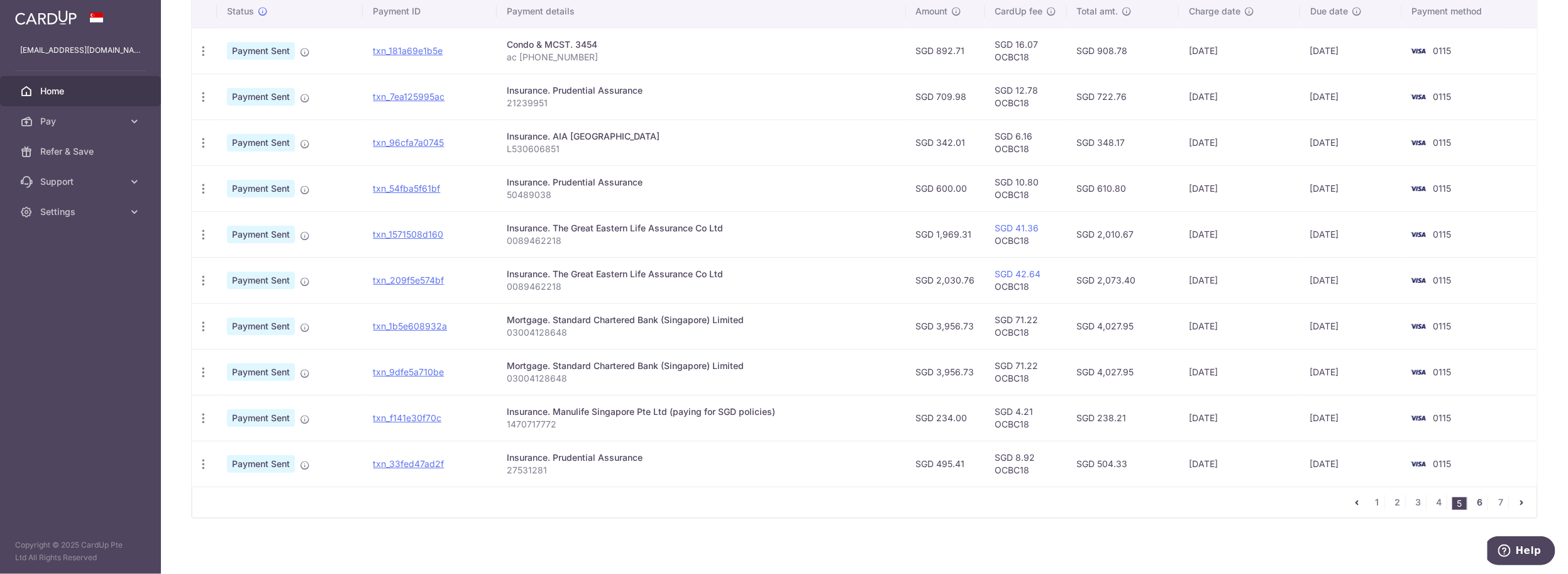
click at [1474, 498] on link "6" at bounding box center [1479, 502] width 15 height 15
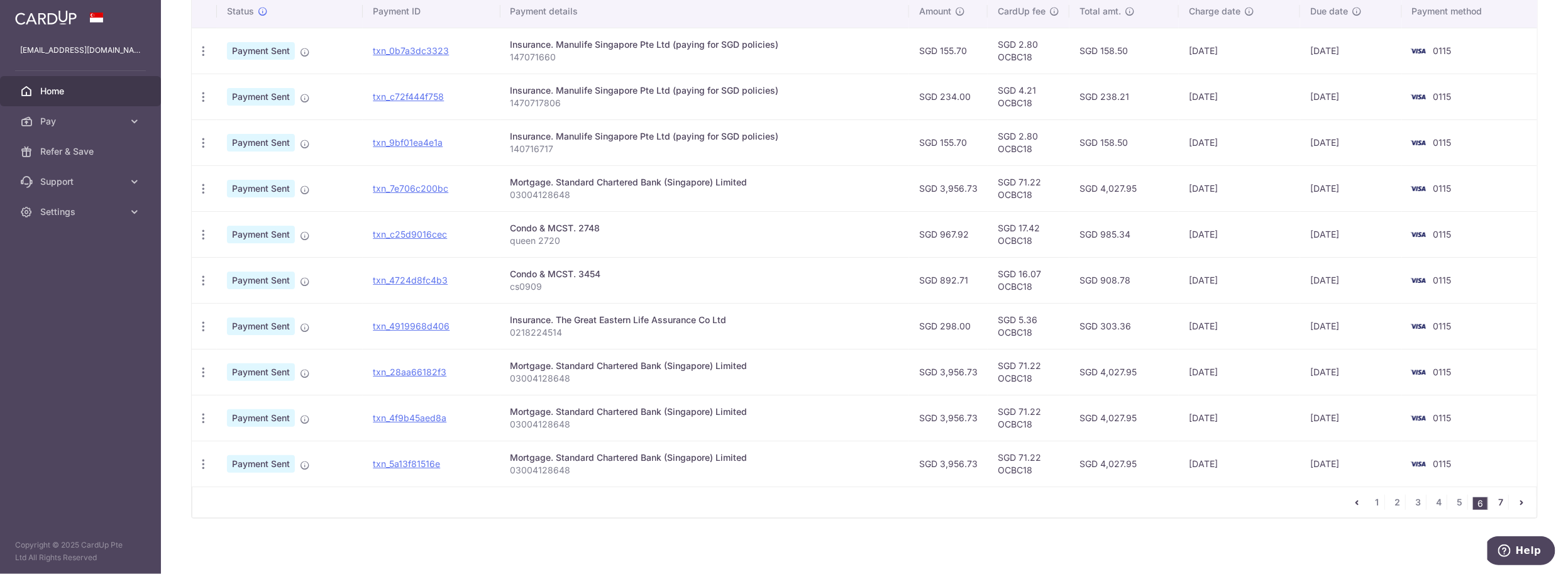
click at [1493, 497] on link "7" at bounding box center [1500, 502] width 15 height 15
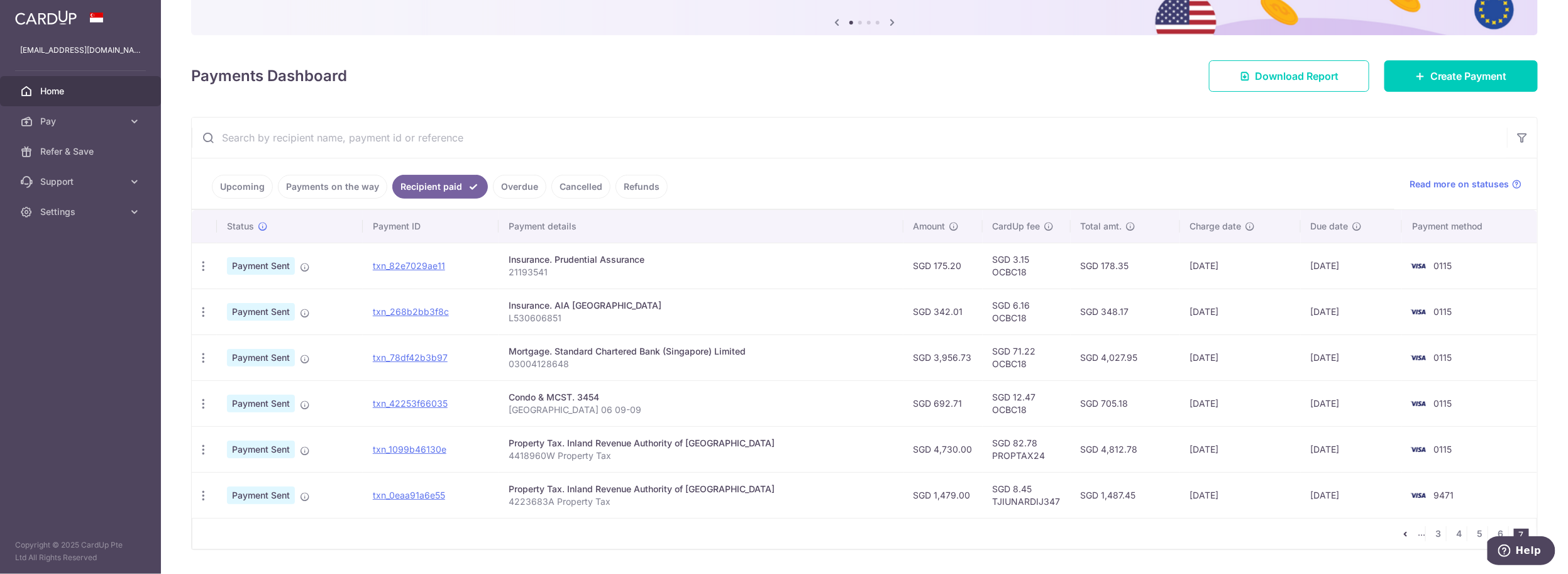
scroll to position [157, 0]
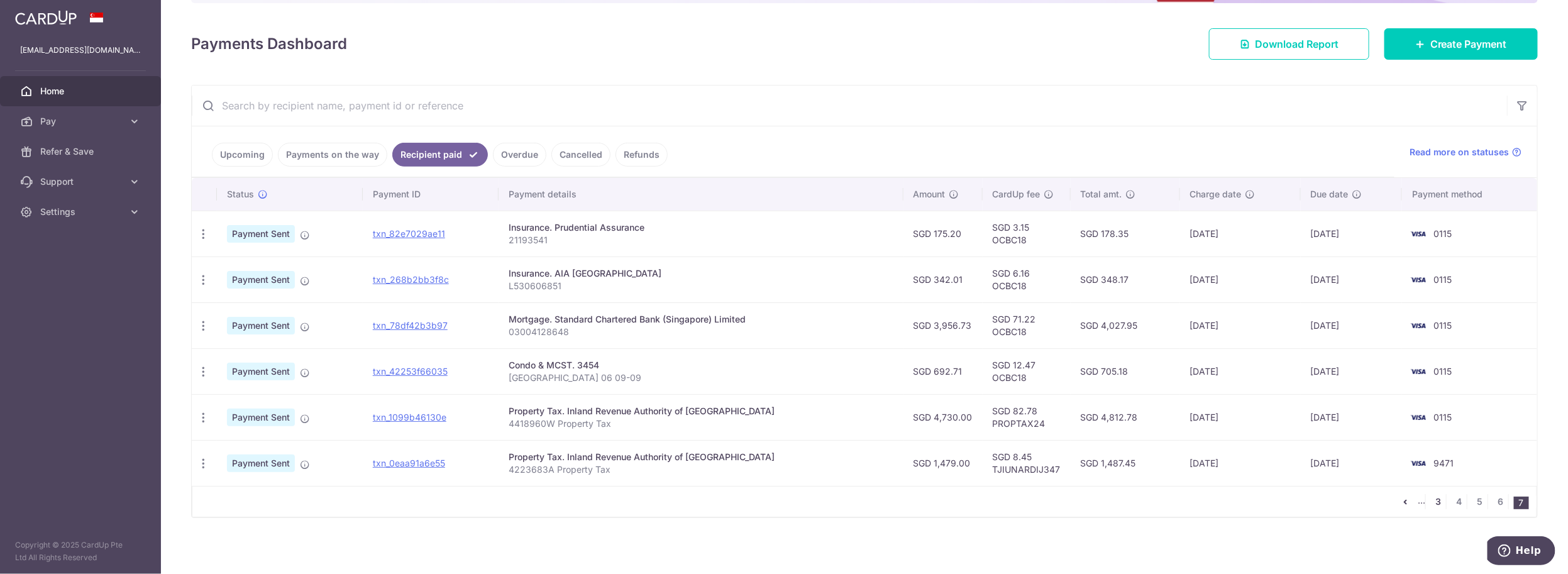
click at [1438, 499] on link "3" at bounding box center [1438, 501] width 15 height 15
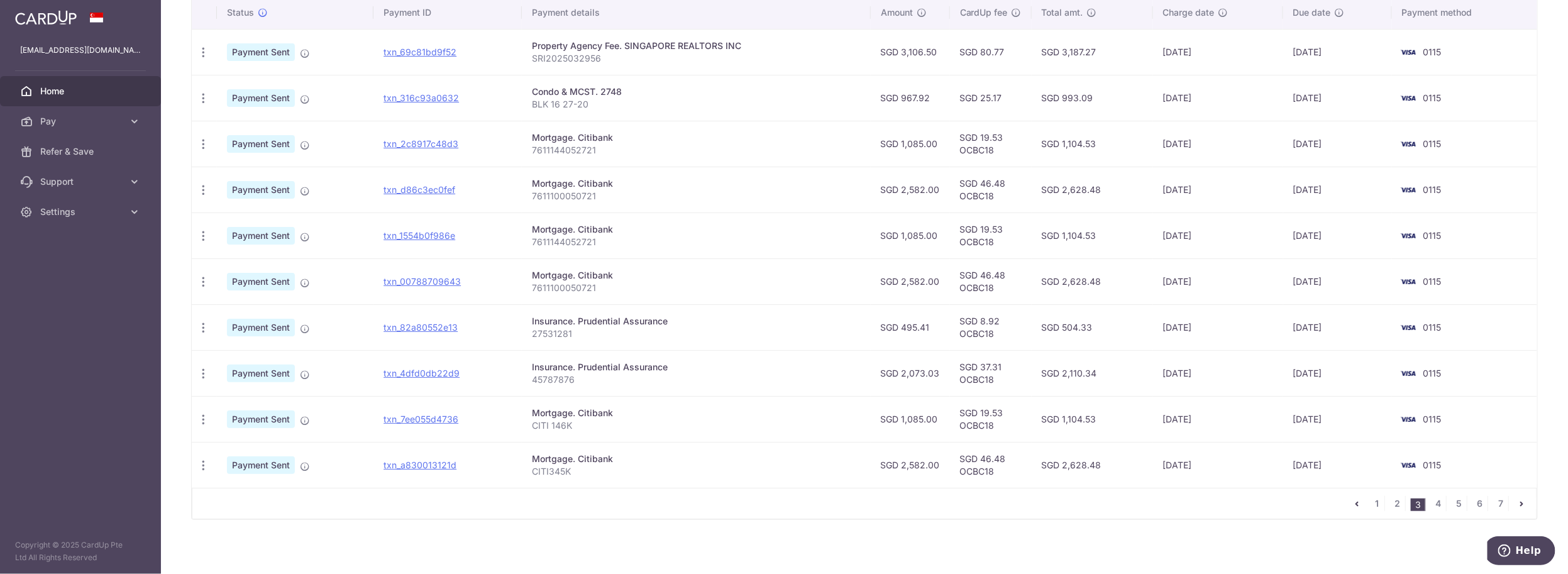
scroll to position [341, 0]
click at [1439, 499] on link "4" at bounding box center [1438, 502] width 15 height 15
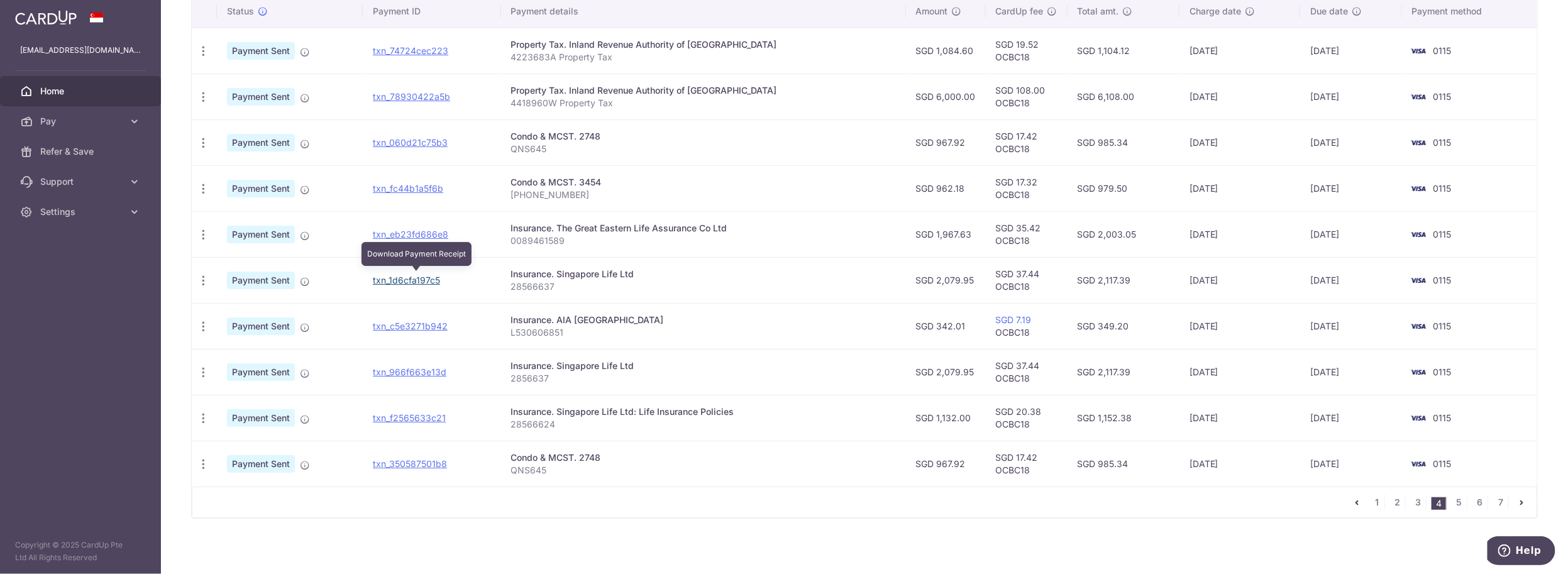
click at [440, 281] on link "txn_1d6cfa197c5" at bounding box center [406, 280] width 68 height 11
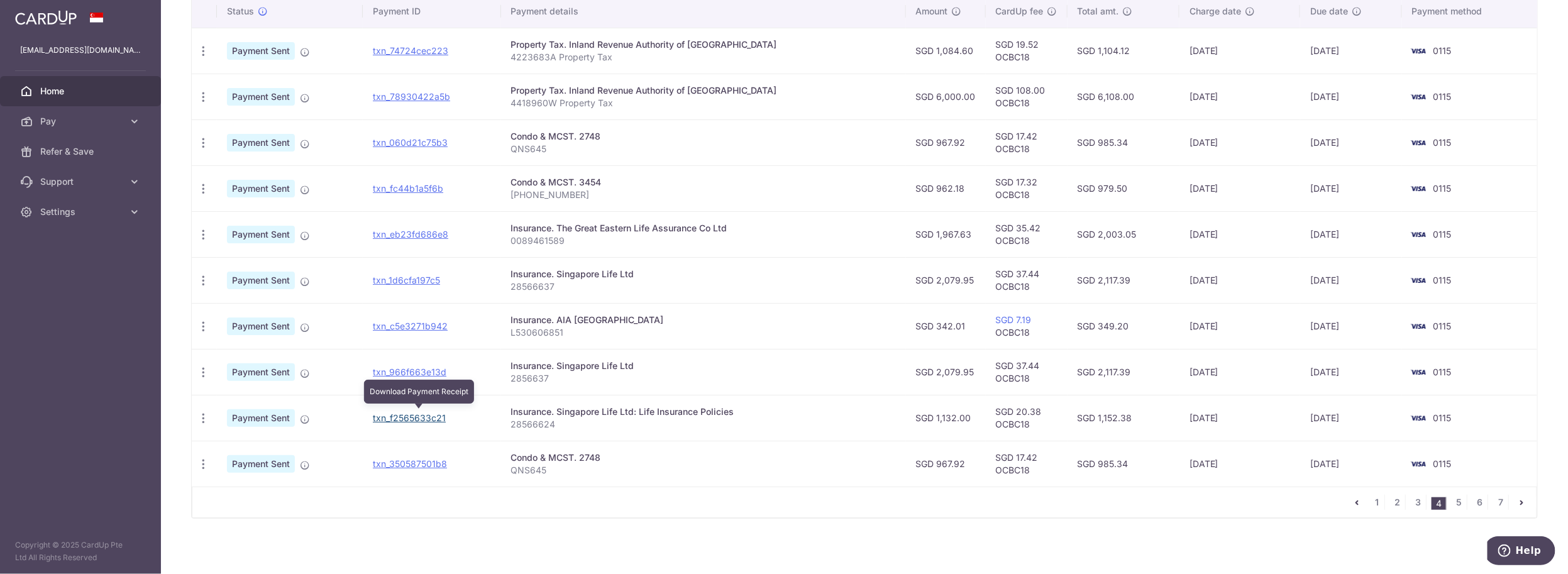
click at [428, 414] on link "txn_f2565633c21" at bounding box center [408, 418] width 73 height 11
click at [44, 117] on span "Pay" at bounding box center [81, 122] width 83 height 13
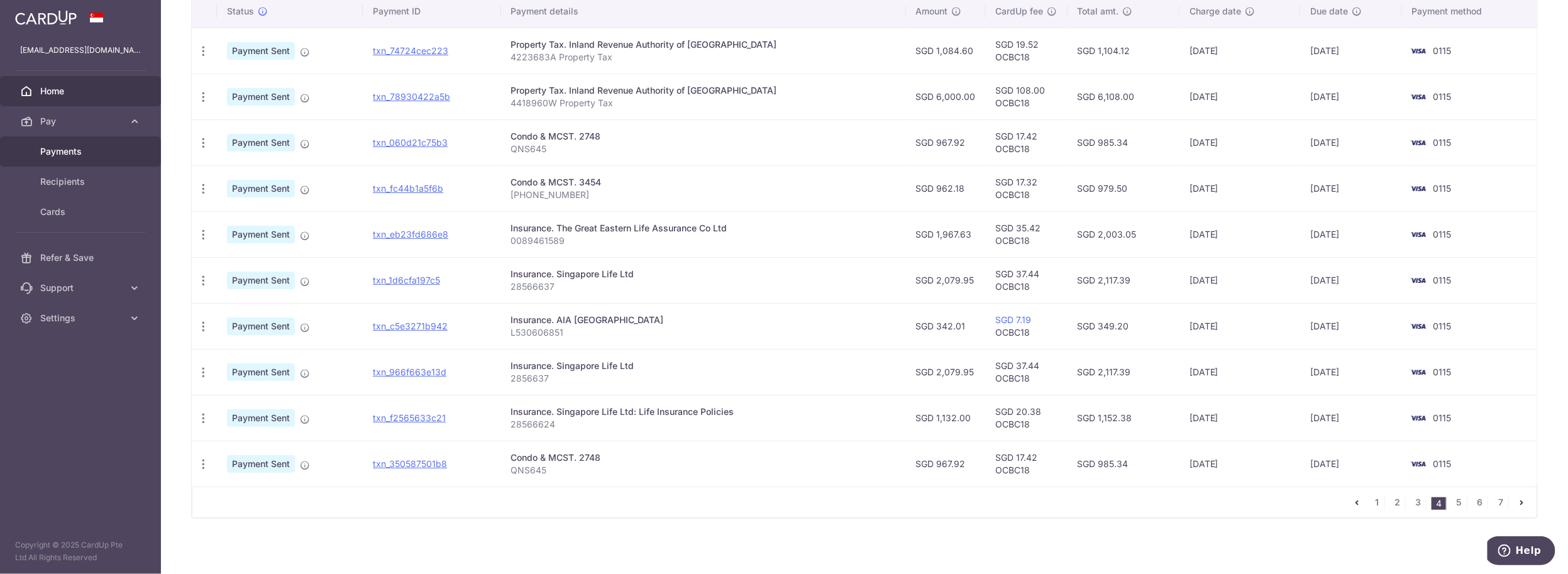
click at [47, 147] on span "Payments" at bounding box center [81, 151] width 83 height 13
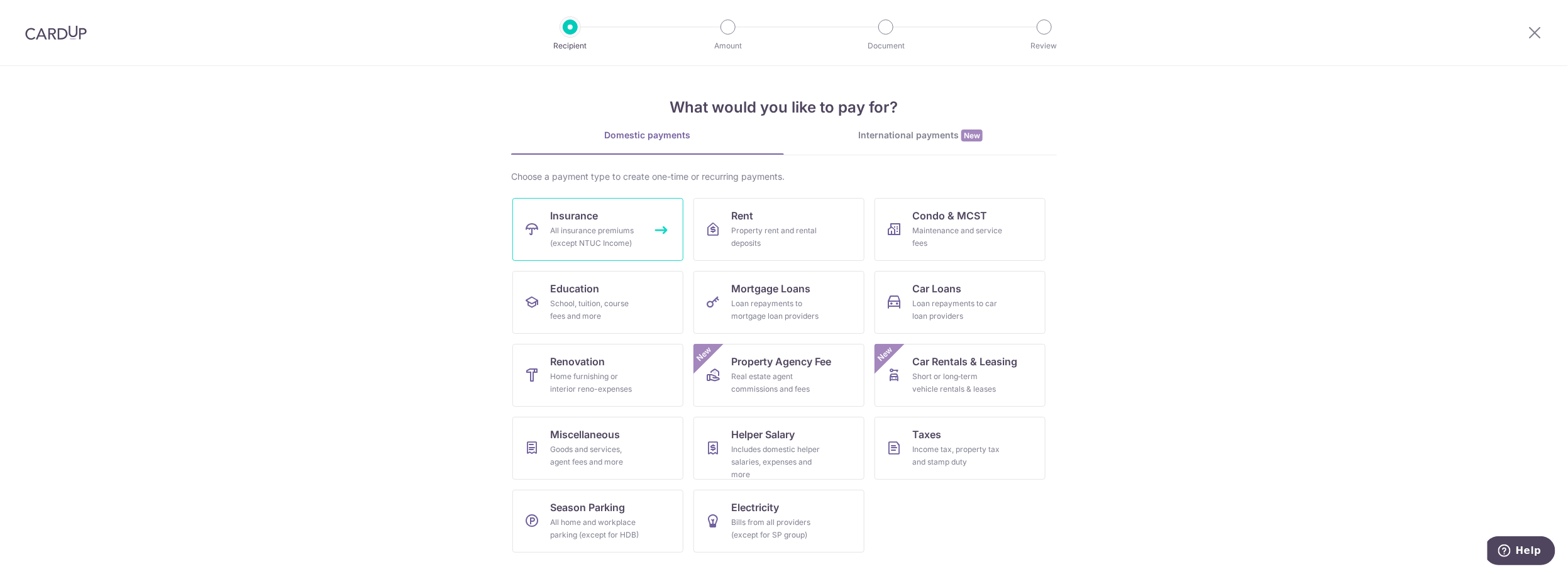
click at [593, 236] on div "All insurance premiums (except NTUC Income)" at bounding box center [595, 236] width 91 height 25
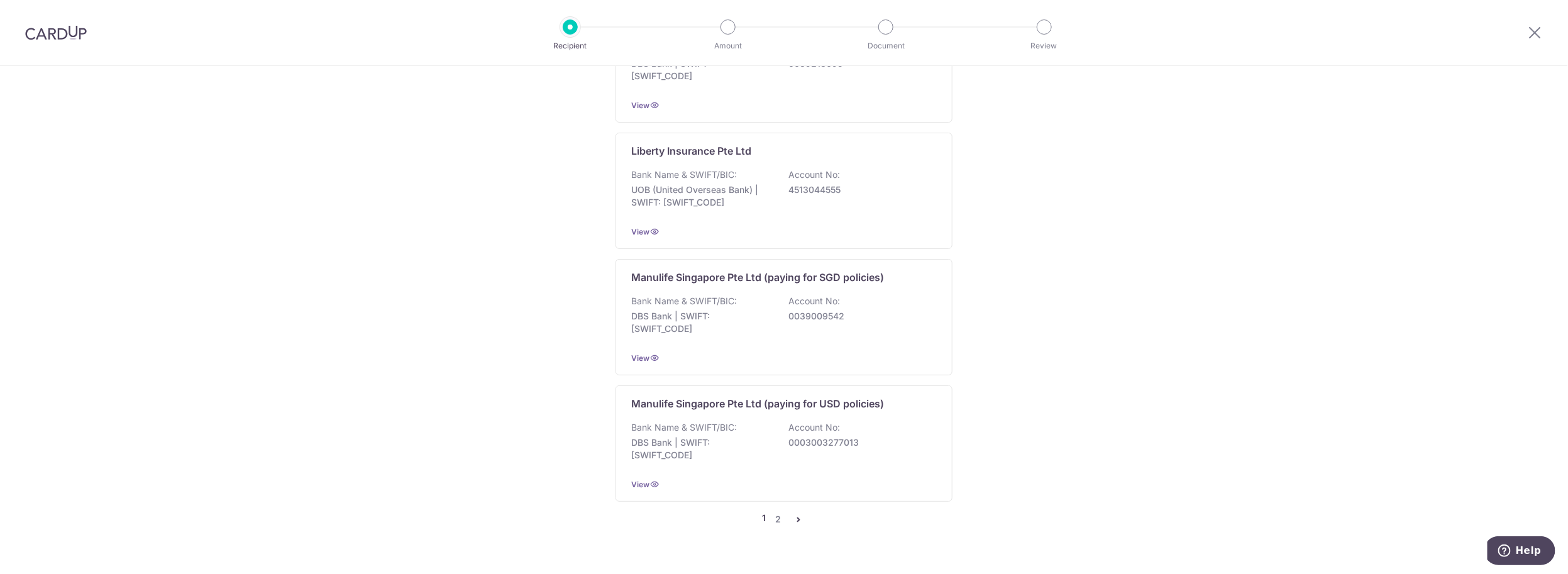
scroll to position [1171, 0]
click at [777, 504] on link "2" at bounding box center [778, 511] width 15 height 15
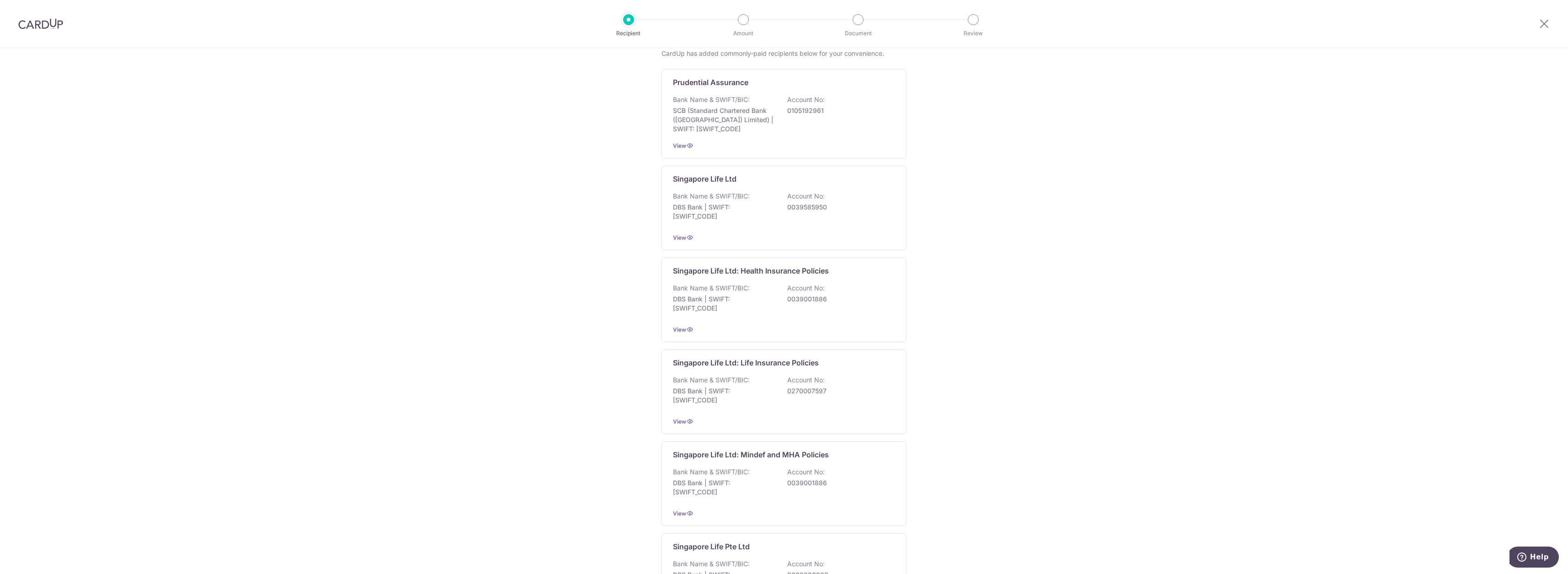
scroll to position [273, 0]
